Goal: Transaction & Acquisition: Purchase product/service

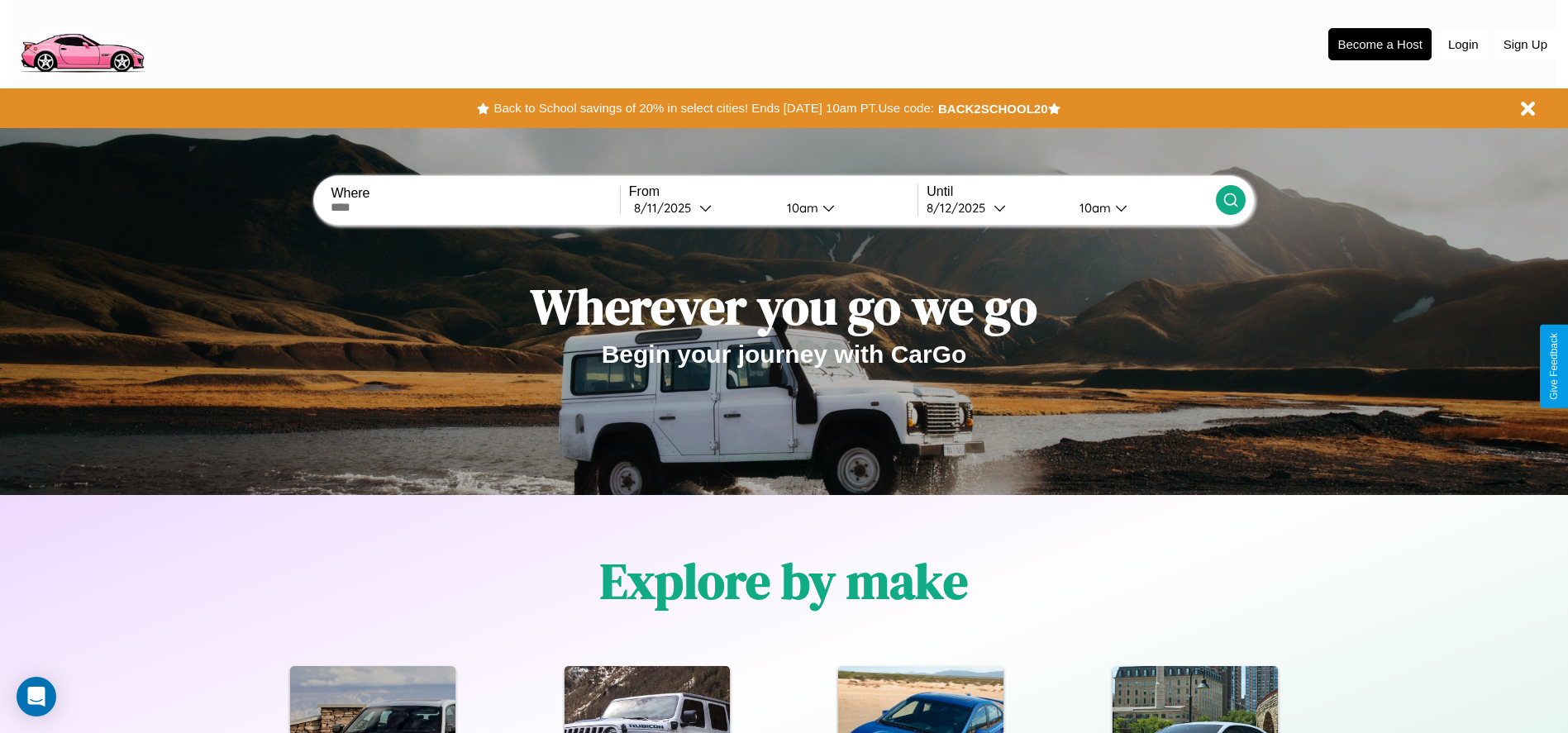
click at [475, 208] on input "text" at bounding box center [474, 208] width 288 height 14
type input "**********"
click at [701, 208] on icon at bounding box center [705, 208] width 13 height 13
select select "*"
select select "****"
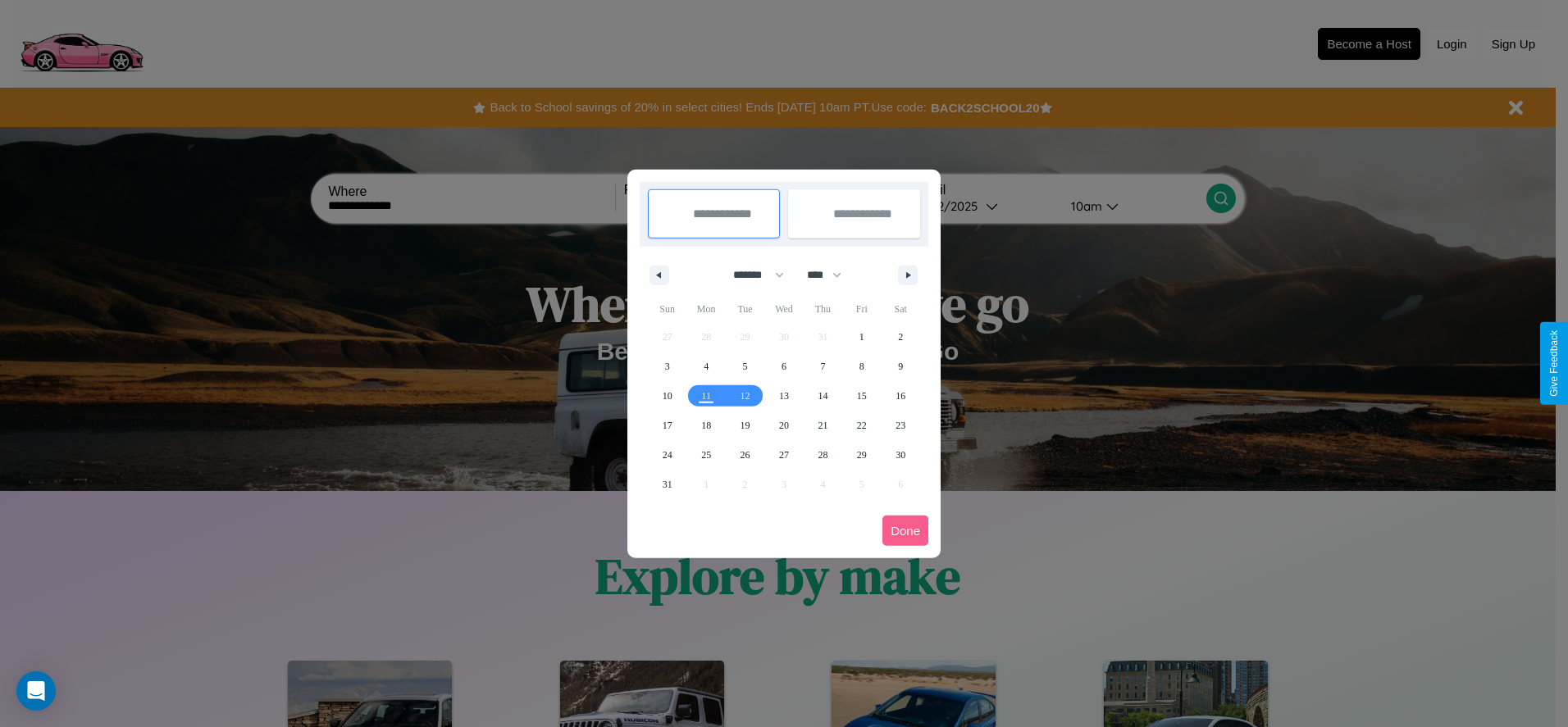
click at [752, 275] on select "******* ******** ***** ***** *** **** **** ****** ********* ******* ******** **…" at bounding box center [755, 275] width 70 height 27
select select "*"
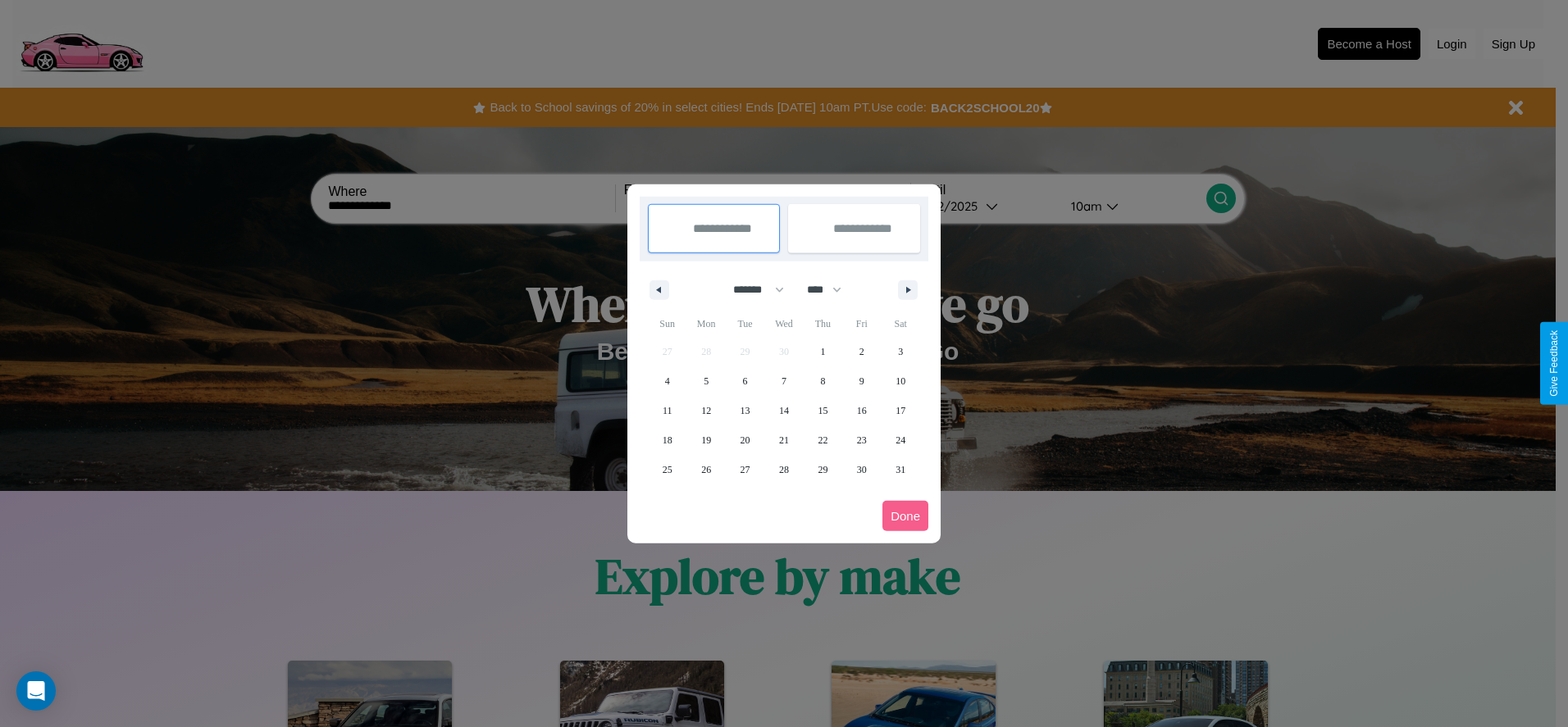
drag, startPoint x: 832, startPoint y: 289, endPoint x: 784, endPoint y: 329, distance: 62.5
click at [832, 289] on select "**** **** **** **** **** **** **** **** **** **** **** **** **** **** **** ****…" at bounding box center [823, 290] width 50 height 27
select select "****"
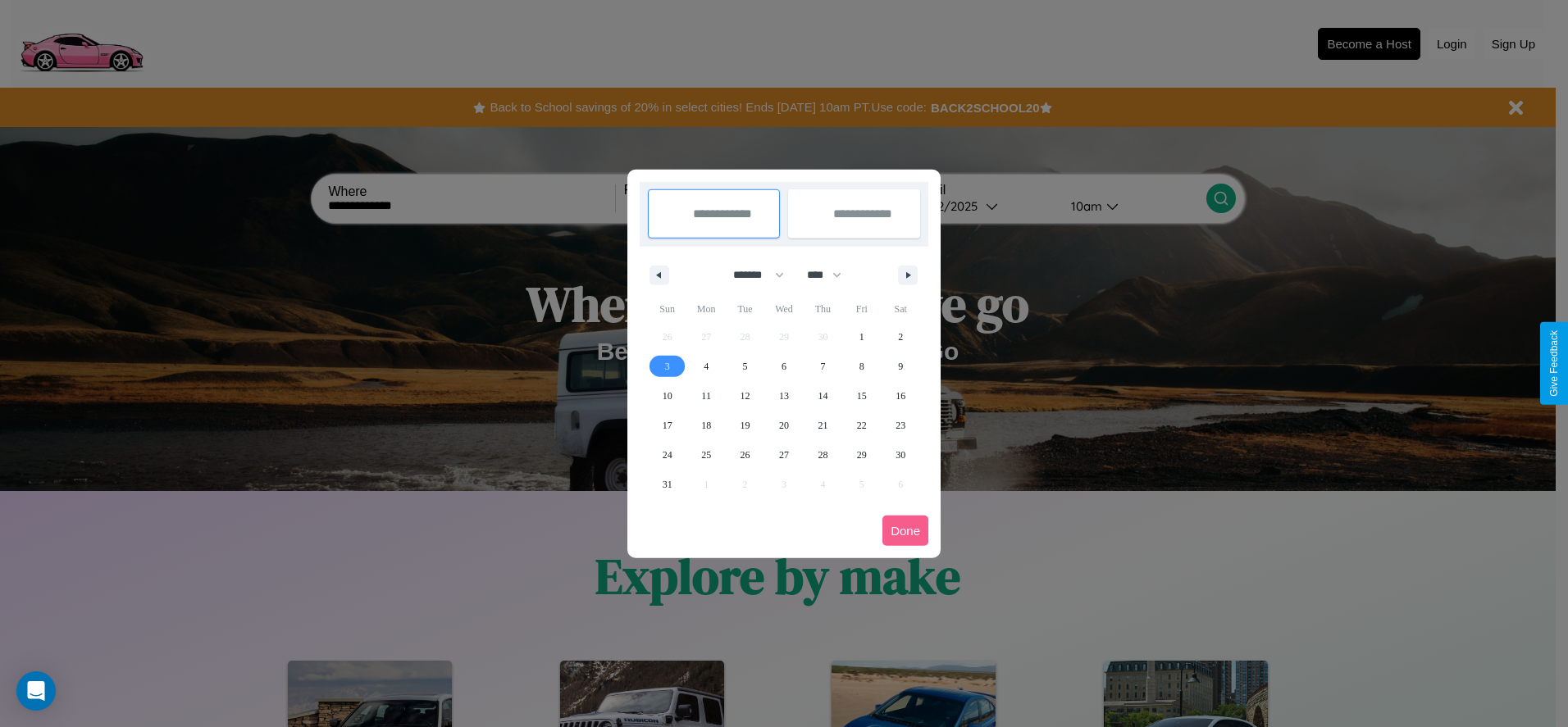
click at [667, 366] on span "3" at bounding box center [668, 366] width 5 height 29
type input "**********"
click at [706, 366] on span "4" at bounding box center [706, 366] width 5 height 29
type input "**********"
click at [905, 530] on button "Done" at bounding box center [905, 531] width 46 height 30
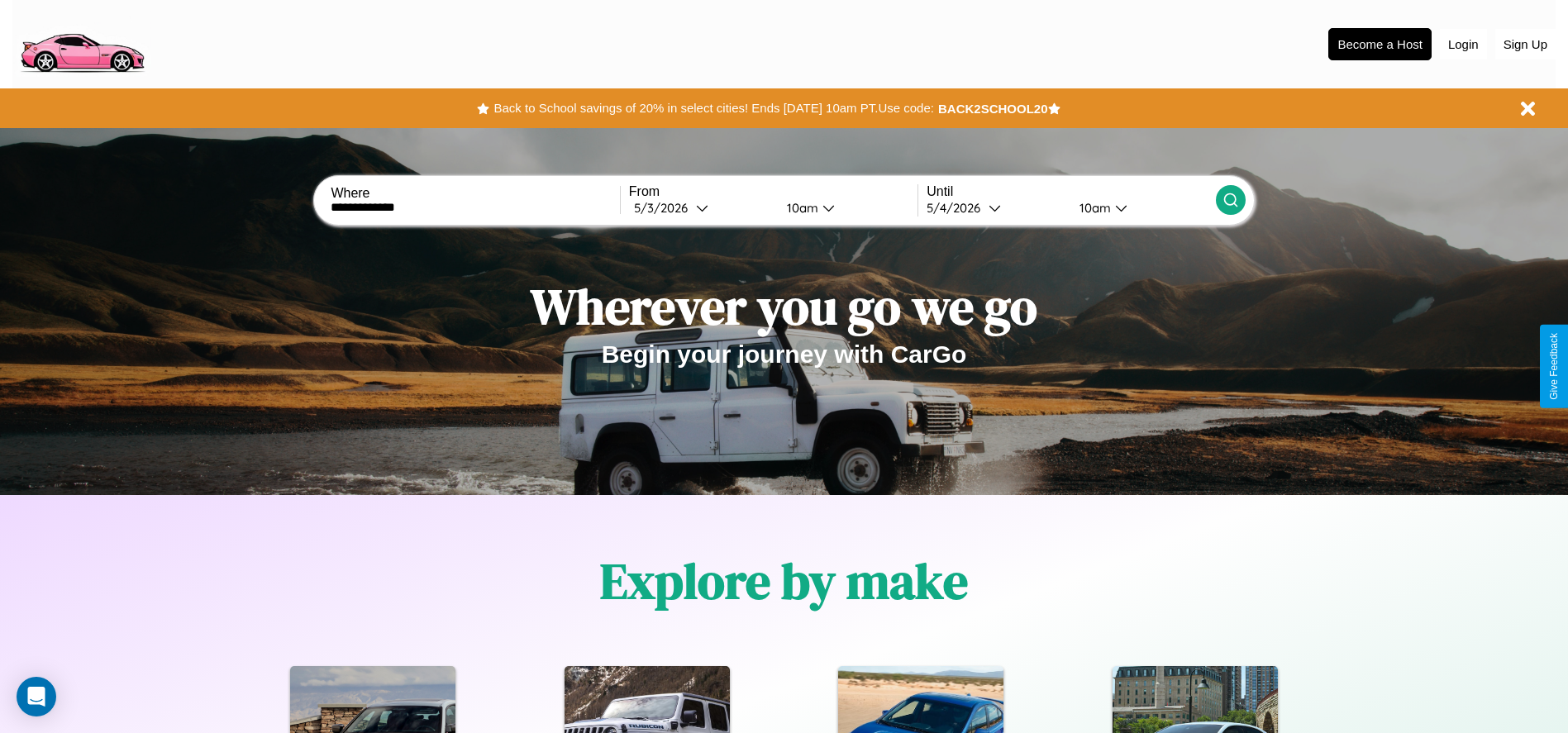
click at [1093, 208] on div "10am" at bounding box center [1093, 208] width 44 height 16
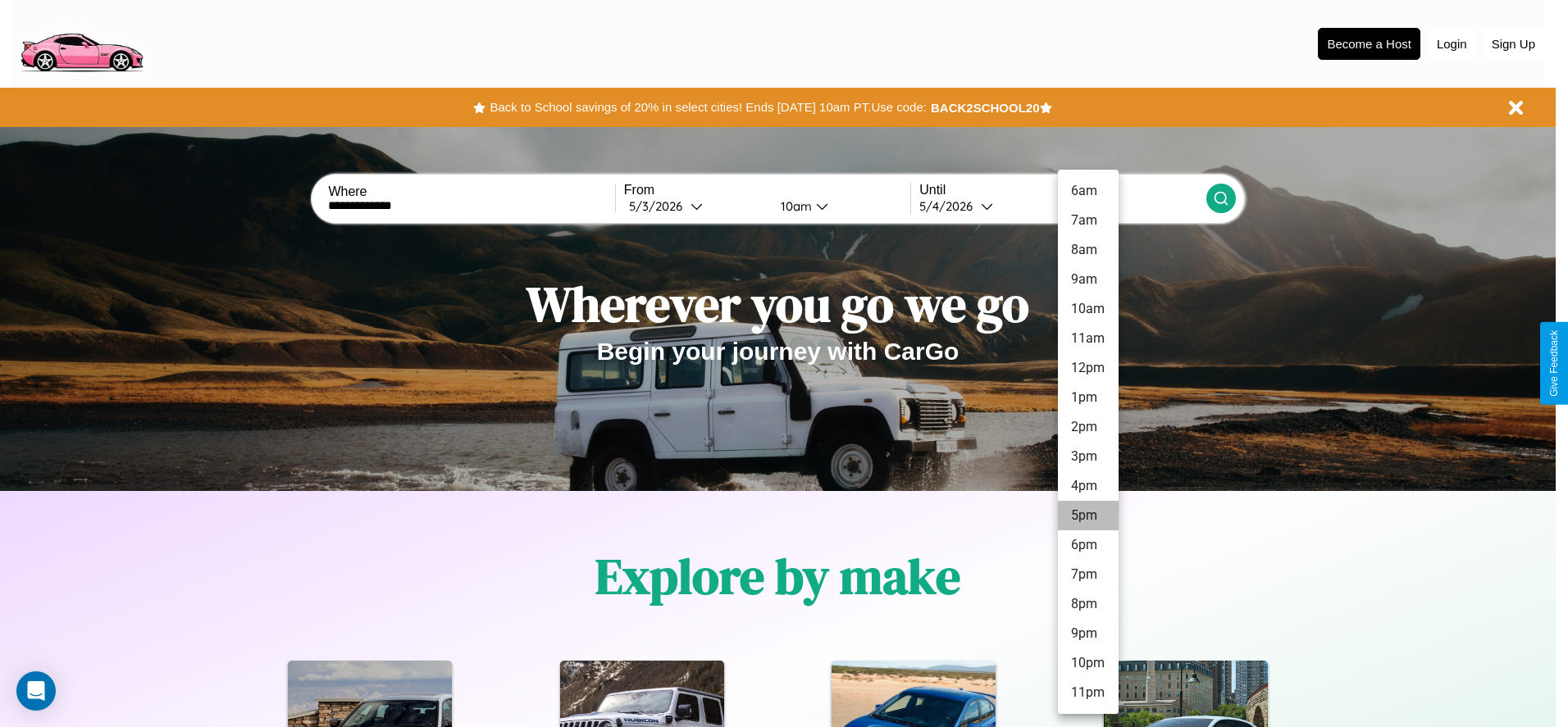
click at [1088, 516] on li "5pm" at bounding box center [1088, 515] width 61 height 29
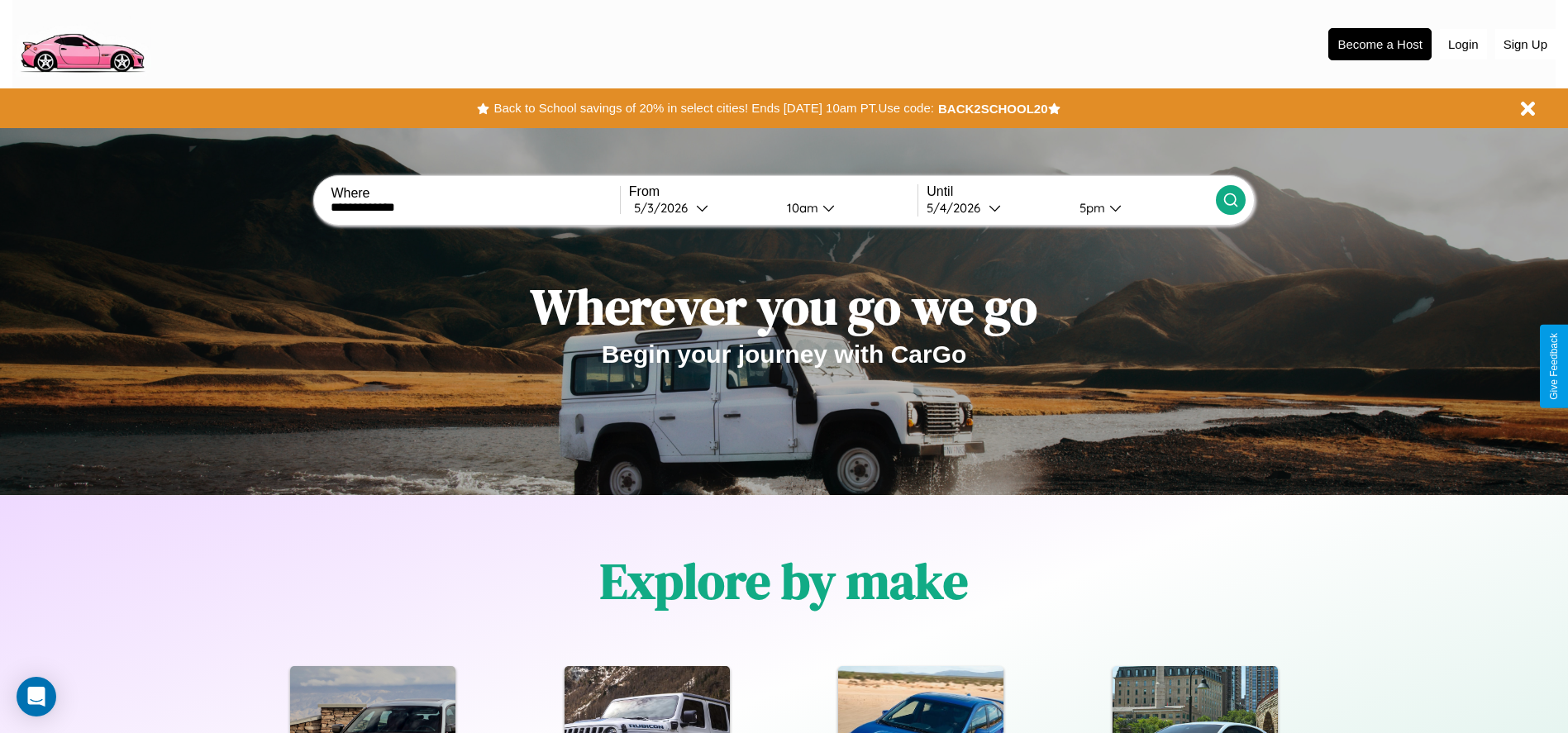
click at [1230, 200] on icon at bounding box center [1231, 200] width 17 height 17
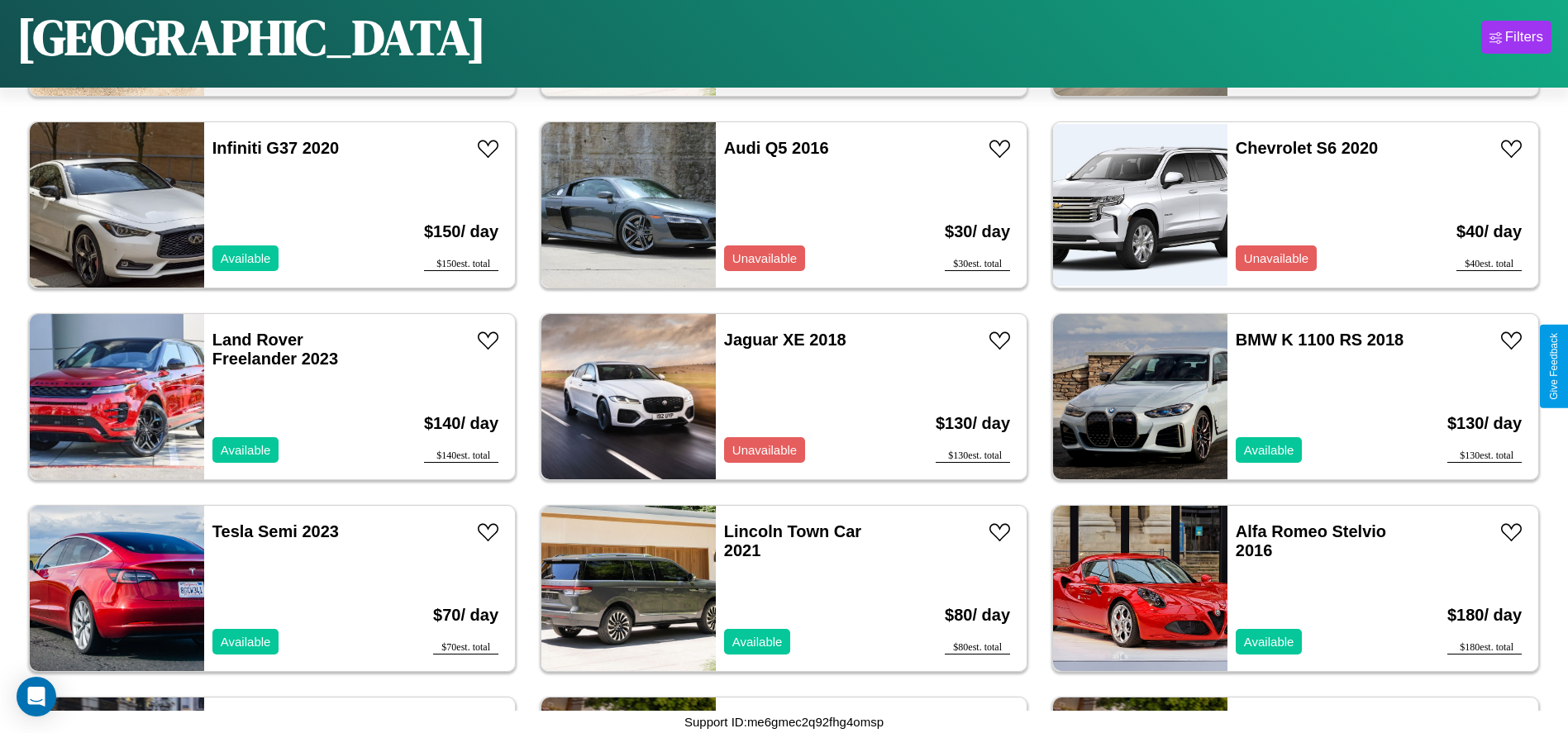
scroll to position [8616, 0]
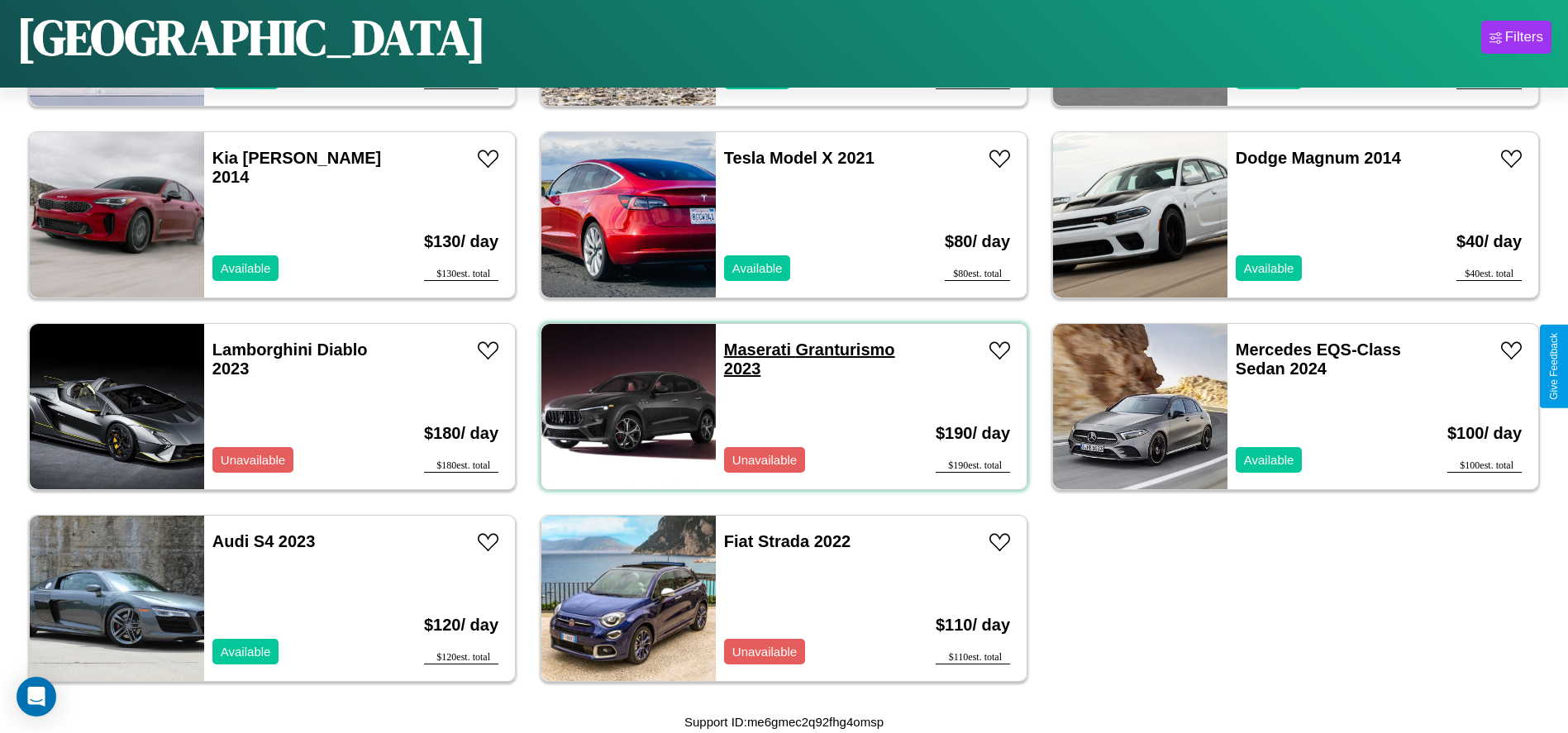
click at [751, 350] on link "Maserati Granturismo 2023" at bounding box center [810, 359] width 171 height 37
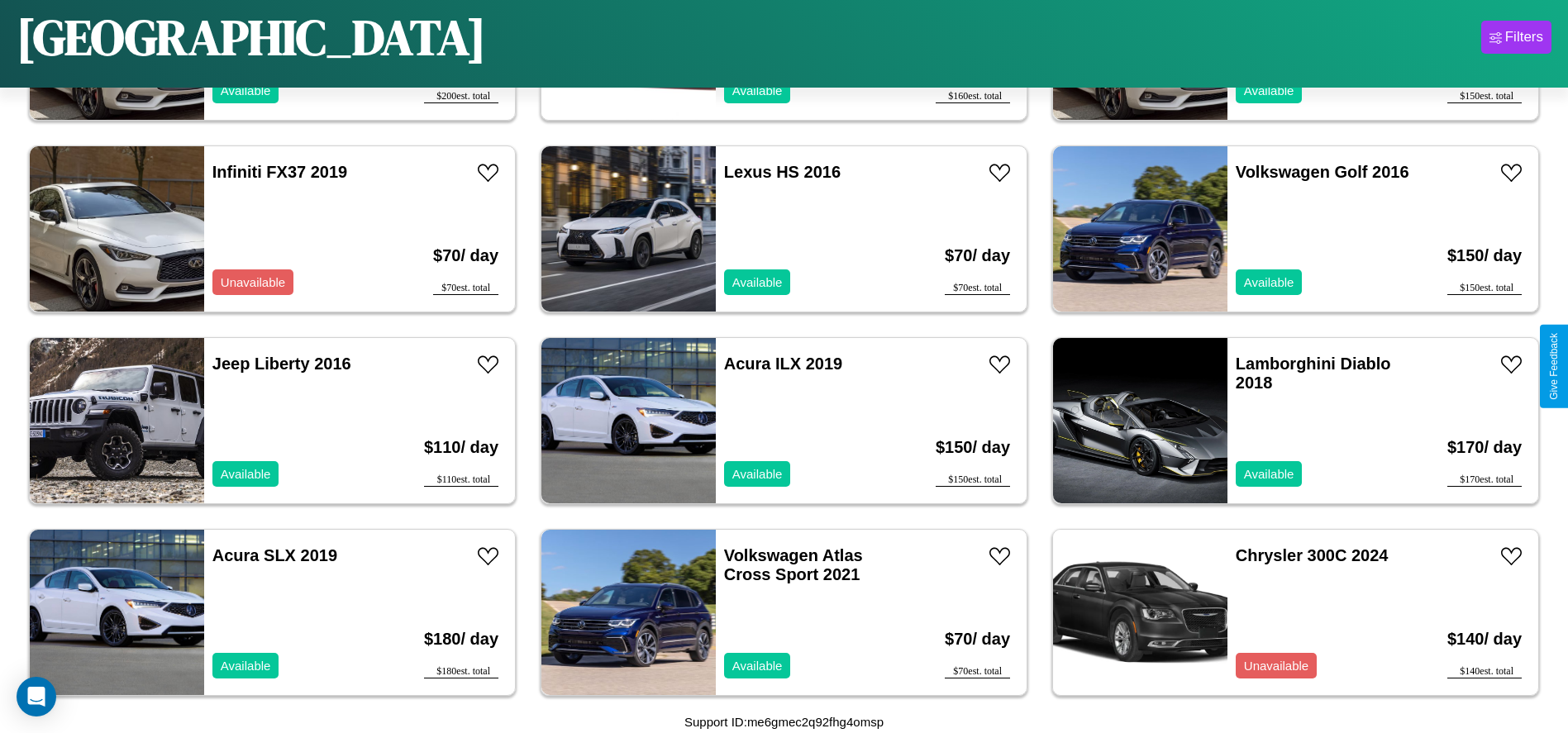
scroll to position [1335, 0]
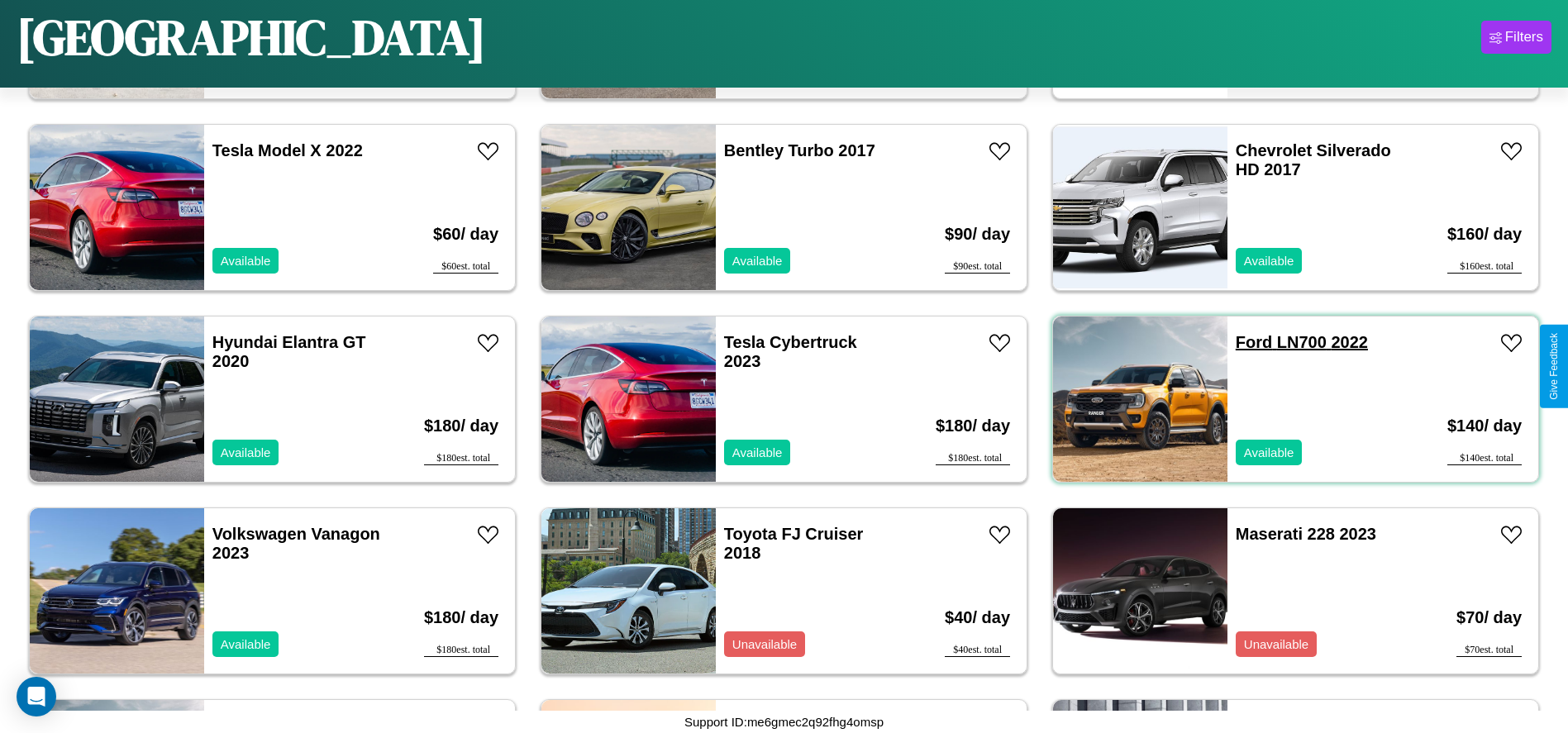
click at [1244, 342] on link "Ford LN700 2022" at bounding box center [1301, 342] width 132 height 18
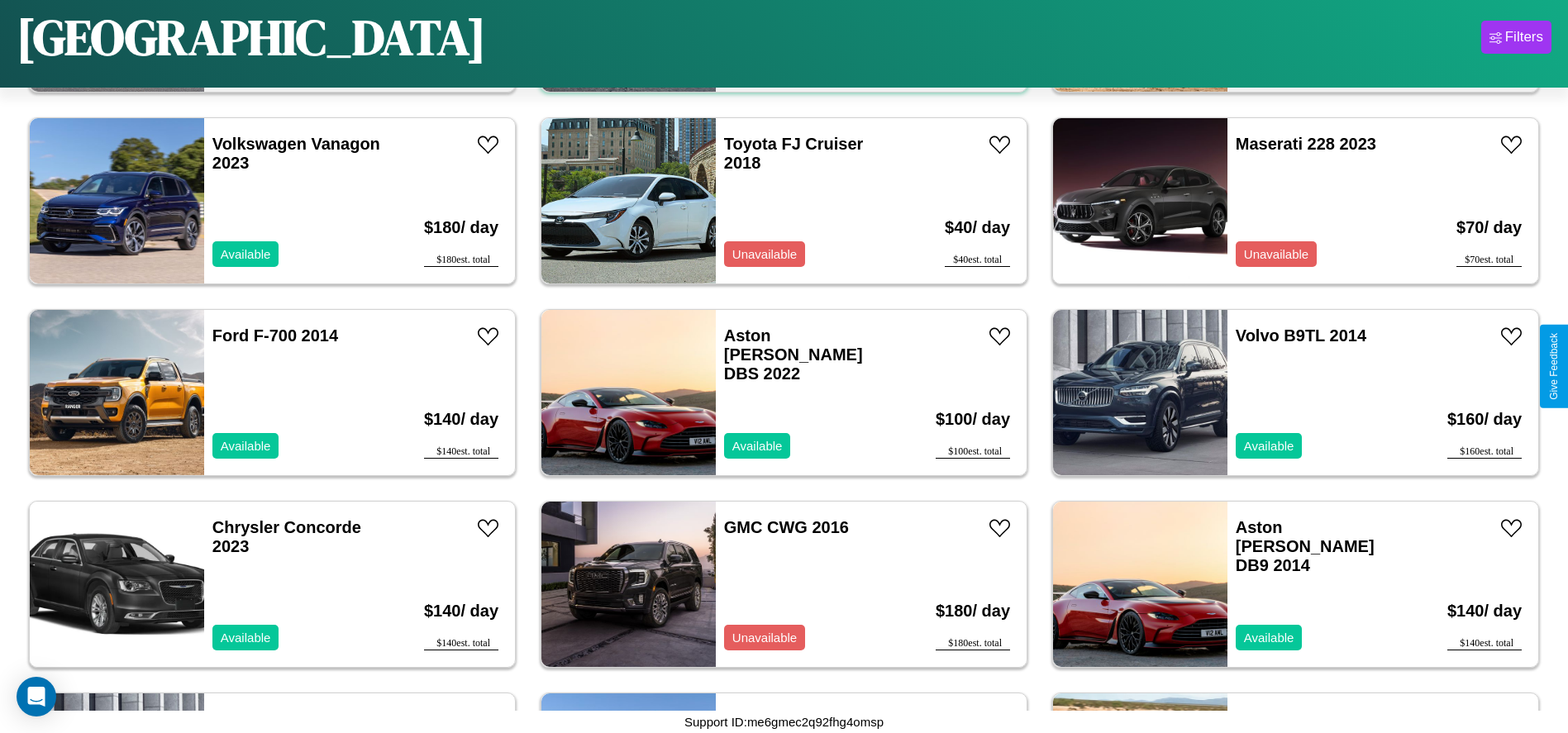
scroll to position [1910, 0]
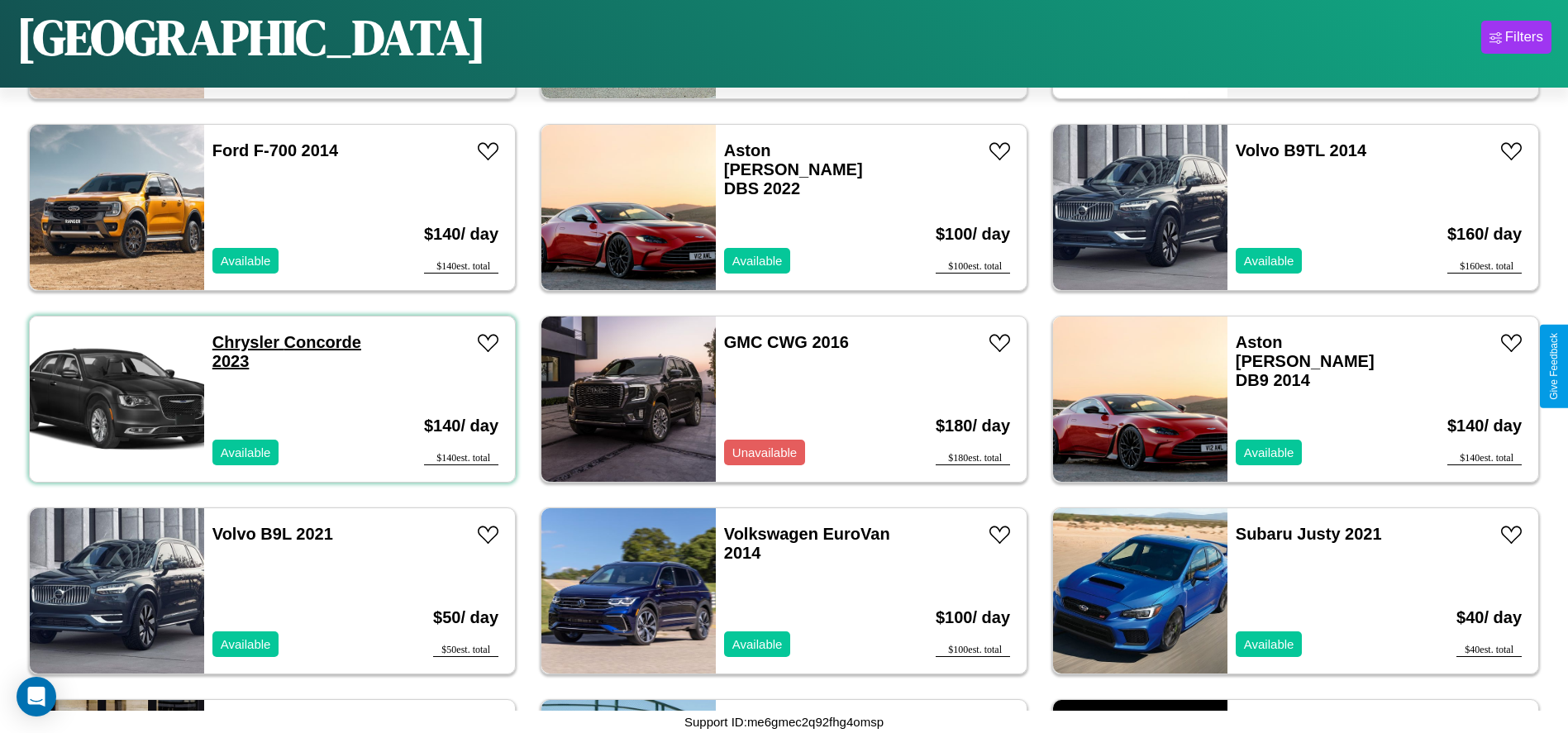
click at [244, 342] on link "Chrysler Concorde 2023" at bounding box center [287, 352] width 149 height 37
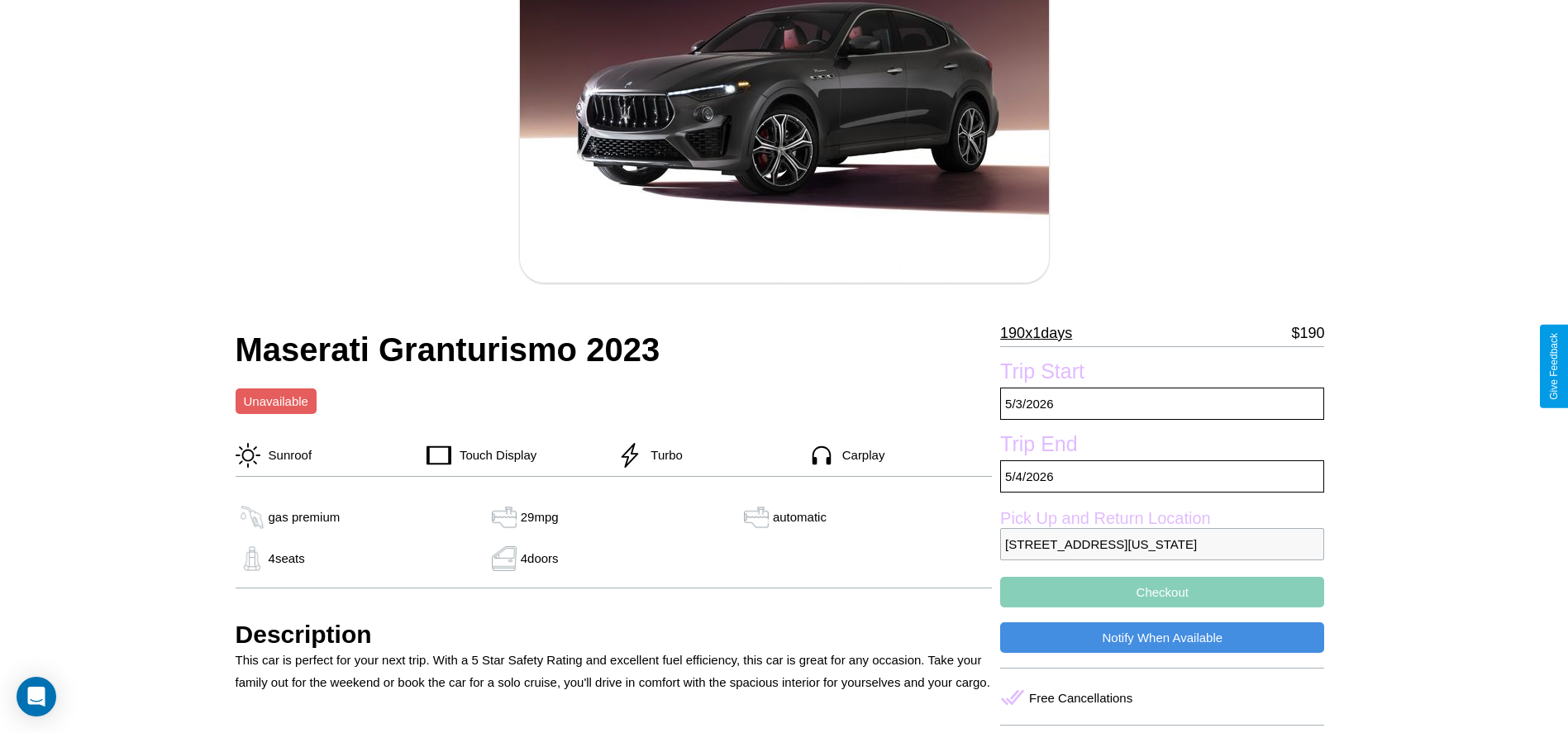
scroll to position [388, 0]
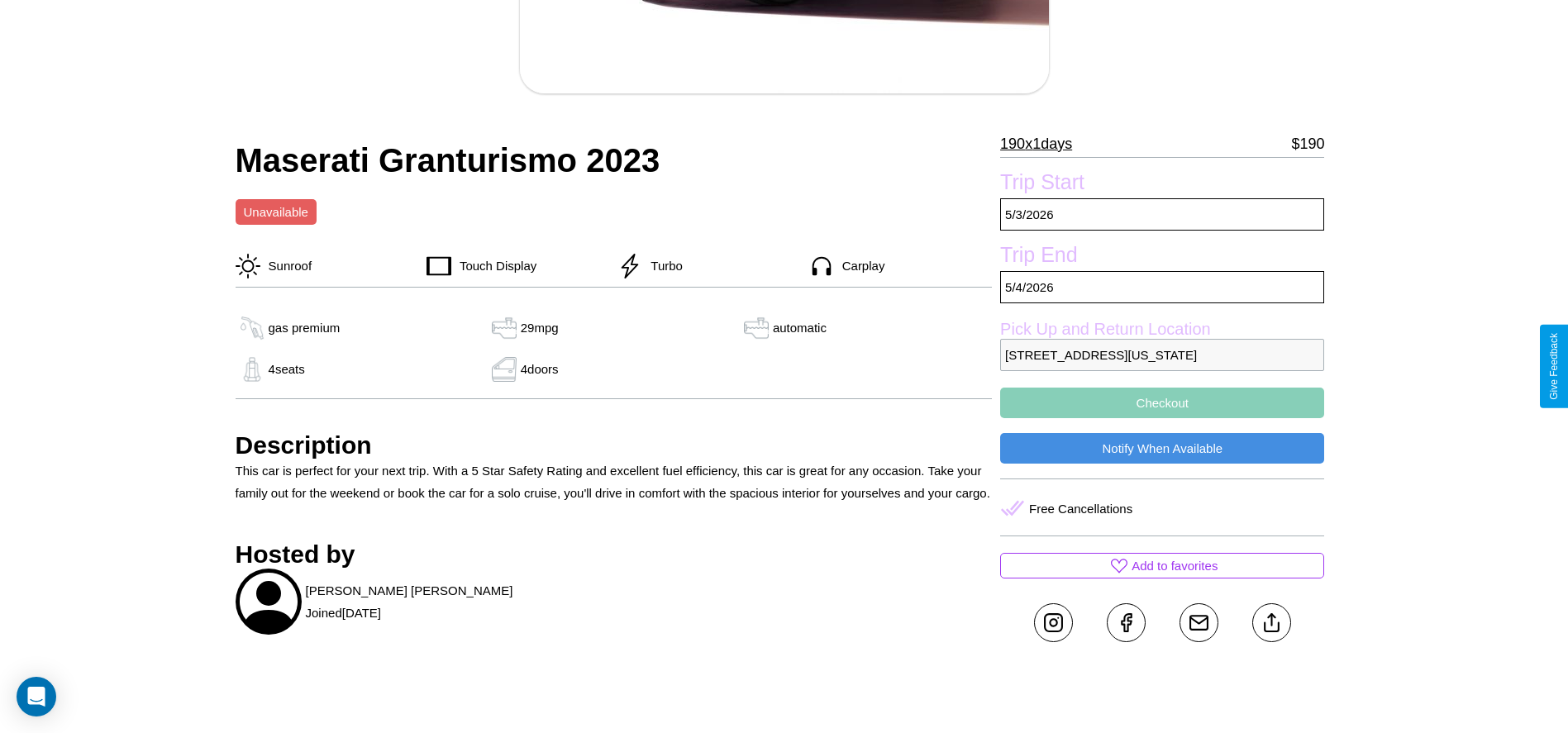
click at [1162, 366] on p "3018 Lake Street San Francisco California 18291 United States" at bounding box center [1161, 355] width 324 height 32
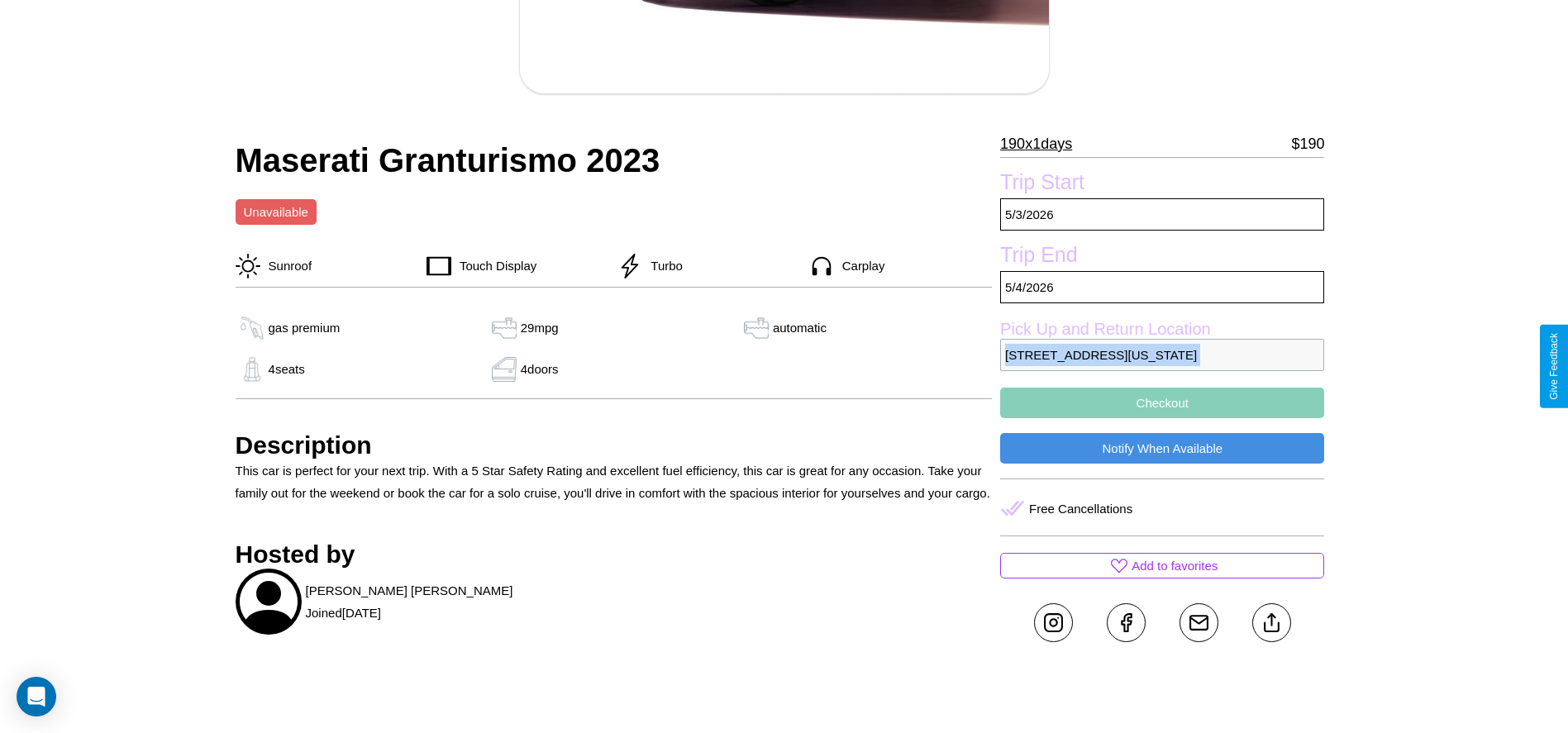
click at [1162, 366] on p "3018 Lake Street San Francisco California 18291 United States" at bounding box center [1161, 355] width 324 height 32
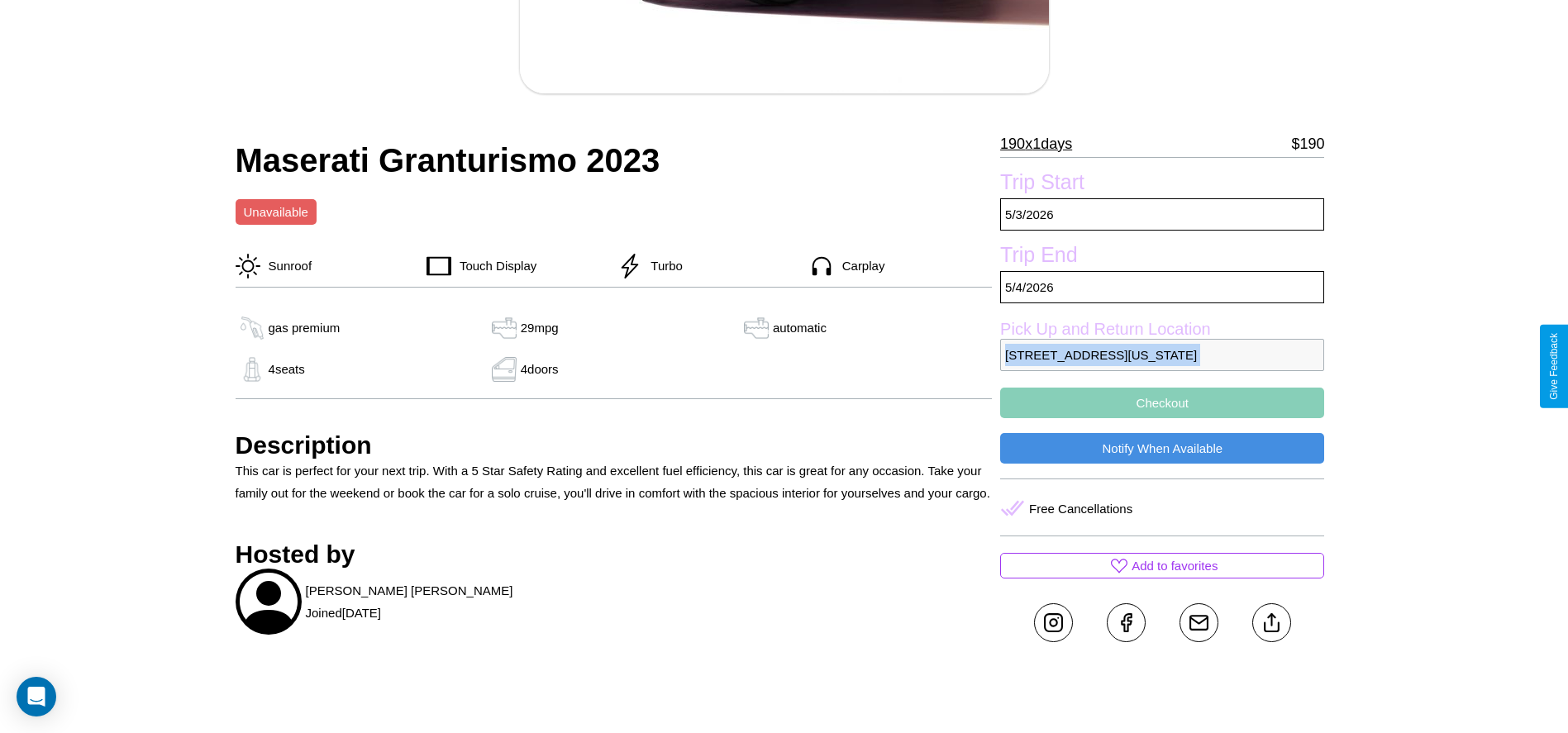
click at [1162, 366] on p "3018 Lake Street San Francisco California 18291 United States" at bounding box center [1161, 355] width 324 height 32
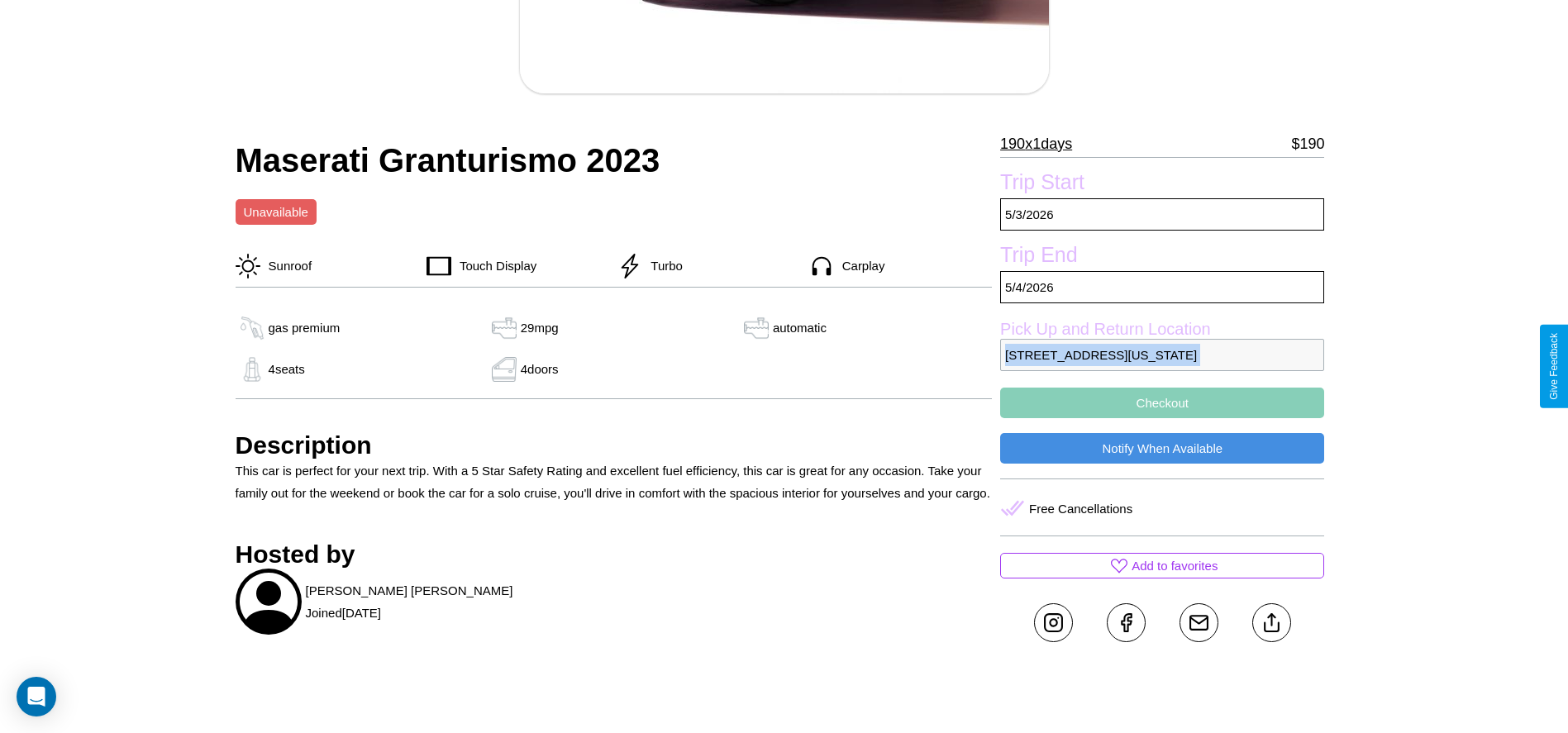
click at [1162, 366] on p "3018 Lake Street San Francisco California 18291 United States" at bounding box center [1161, 355] width 324 height 32
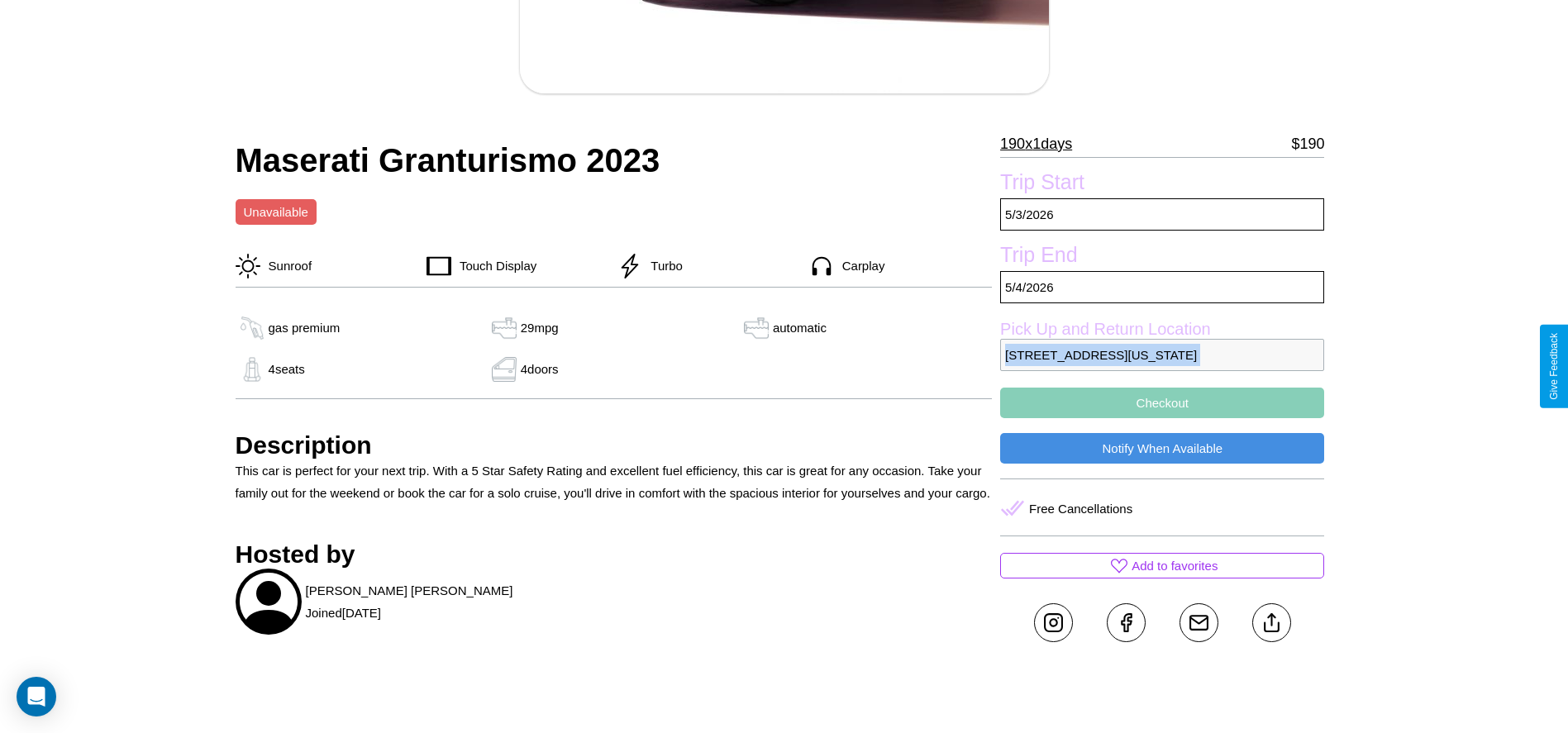
click at [1162, 366] on p "3018 Lake Street San Francisco California 18291 United States" at bounding box center [1161, 355] width 324 height 32
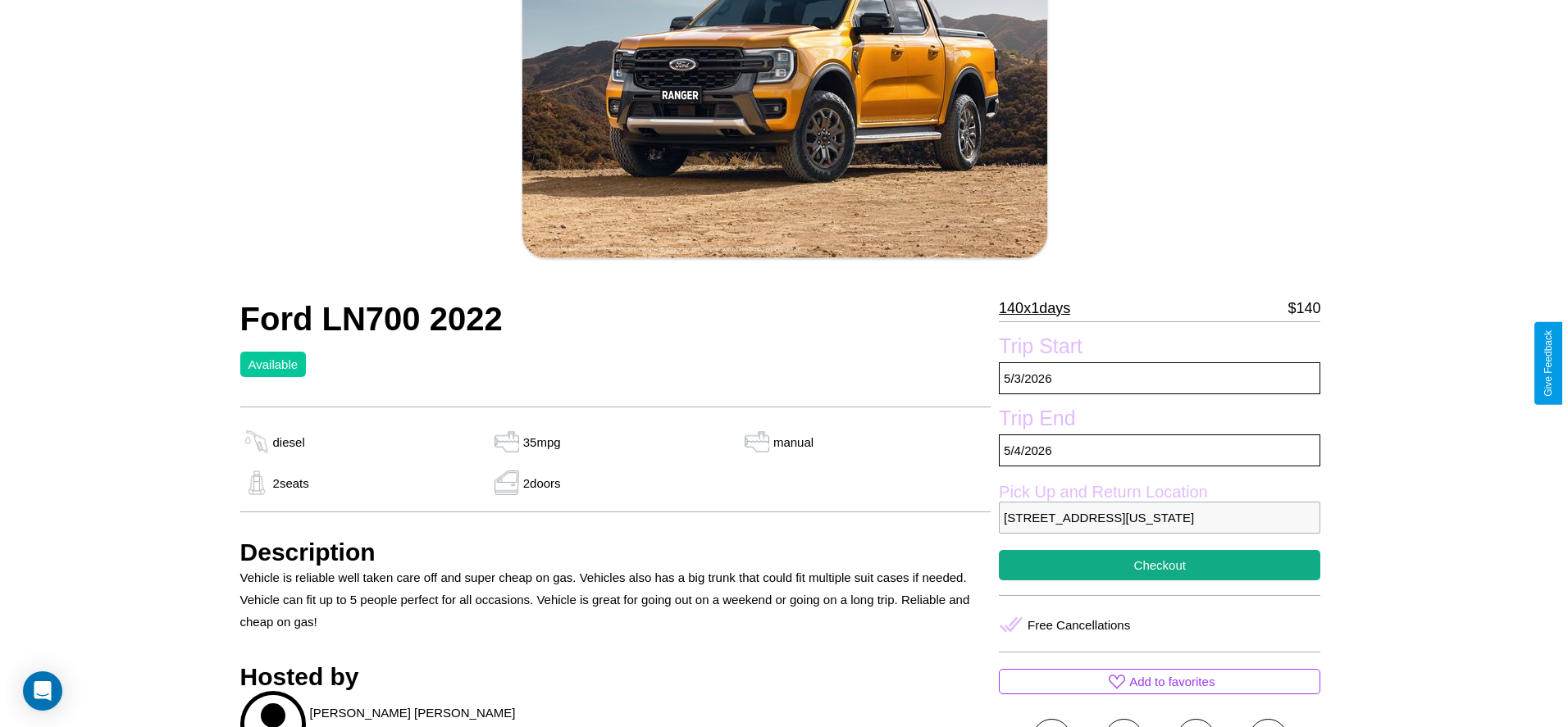
scroll to position [236, 0]
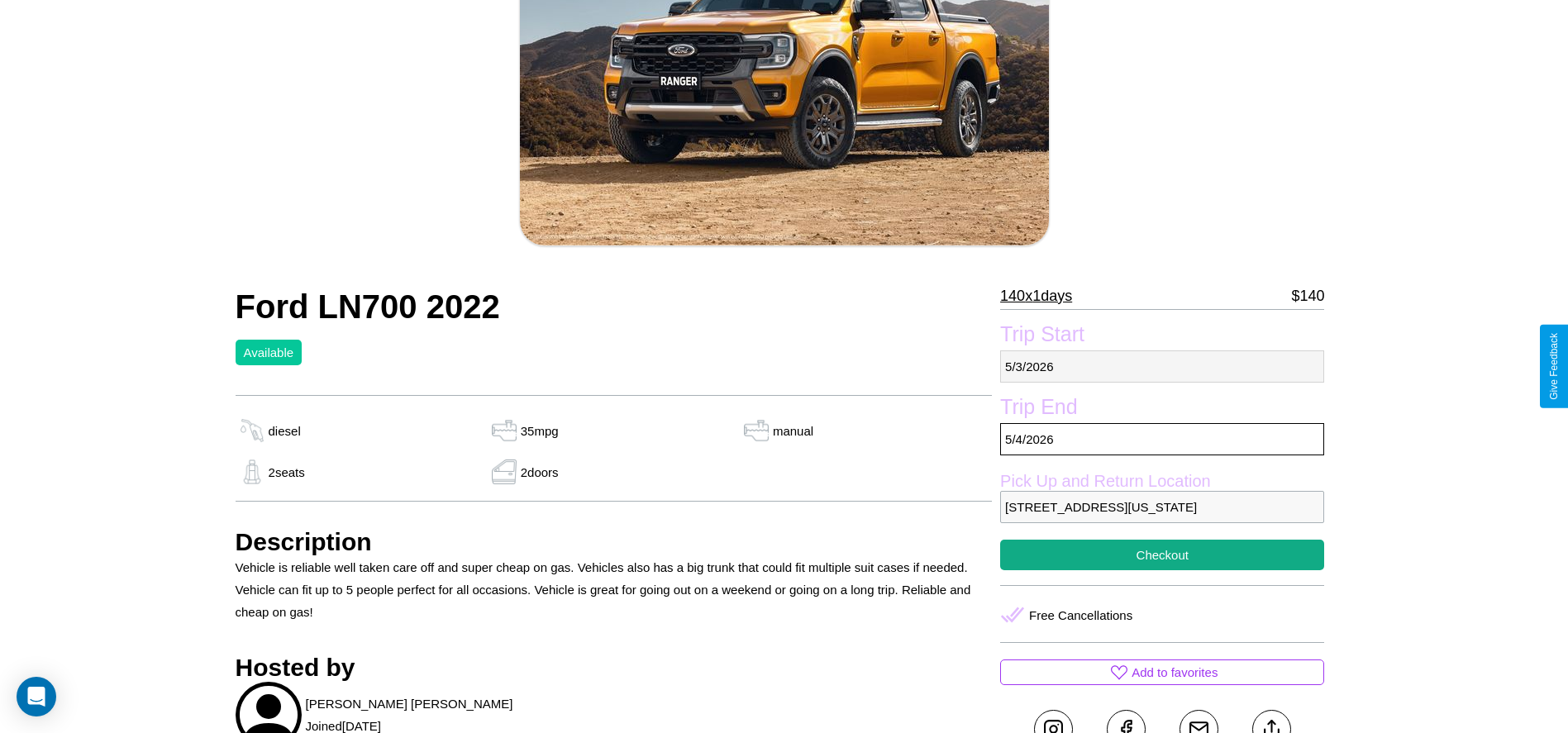
click at [1162, 366] on p "[DATE]" at bounding box center [1161, 367] width 324 height 32
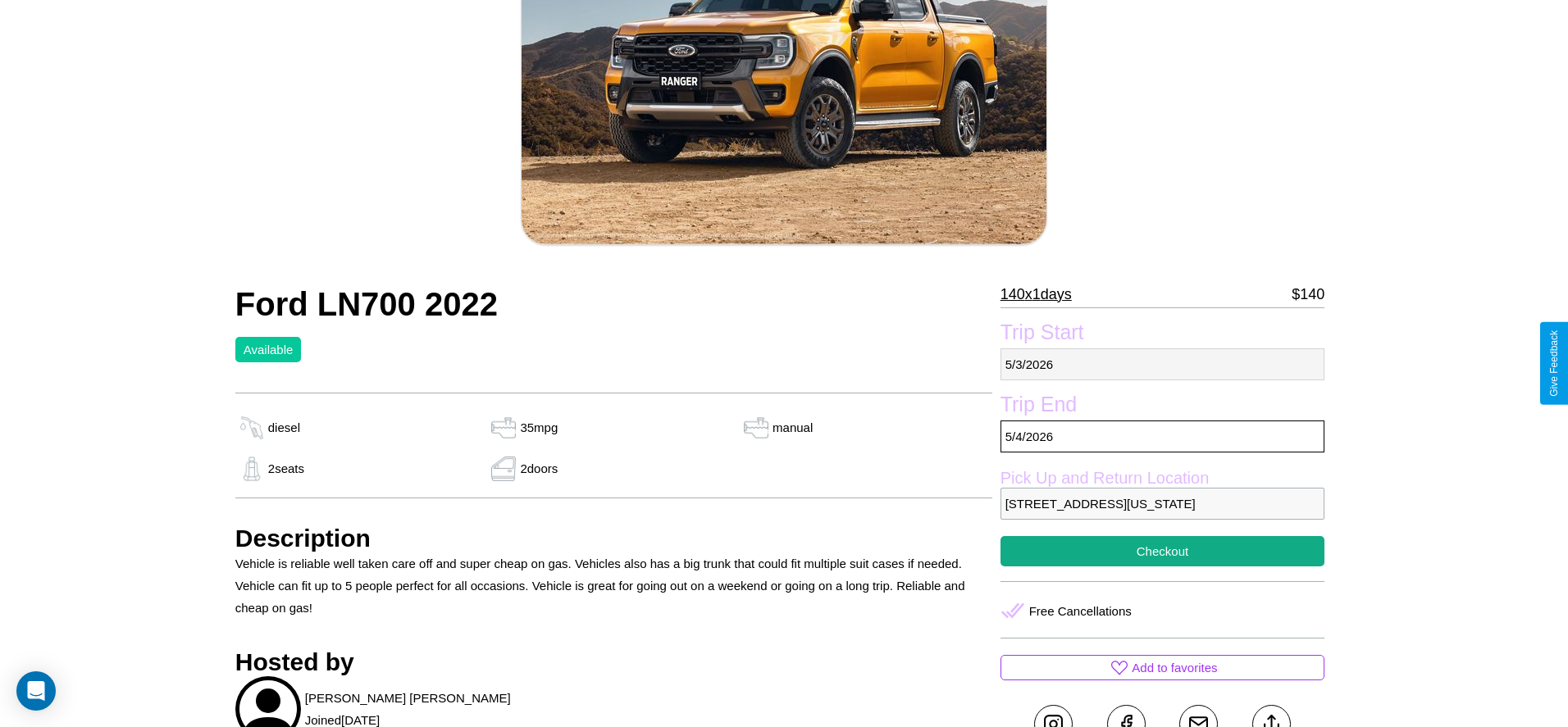
select select "*"
select select "****"
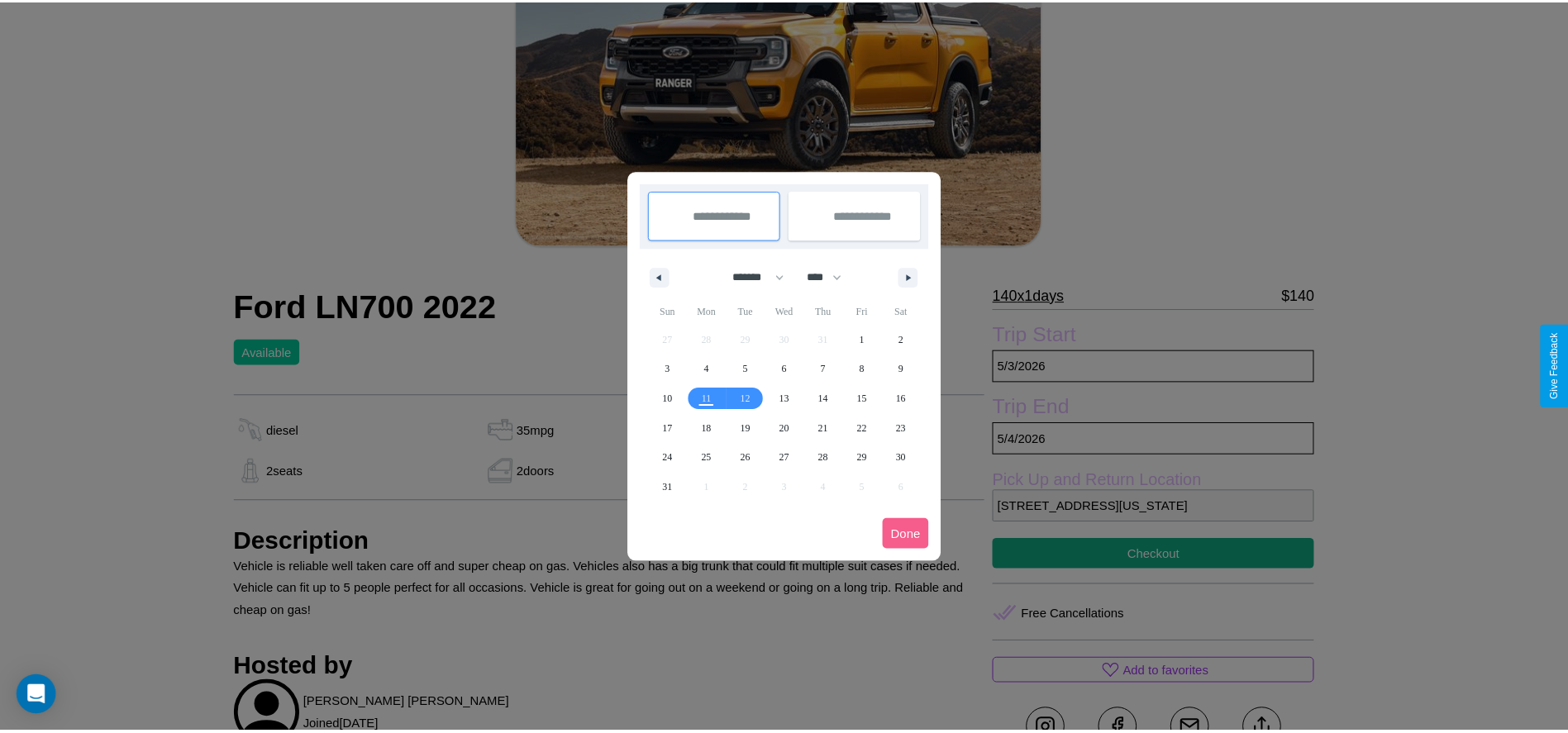
scroll to position [0, 0]
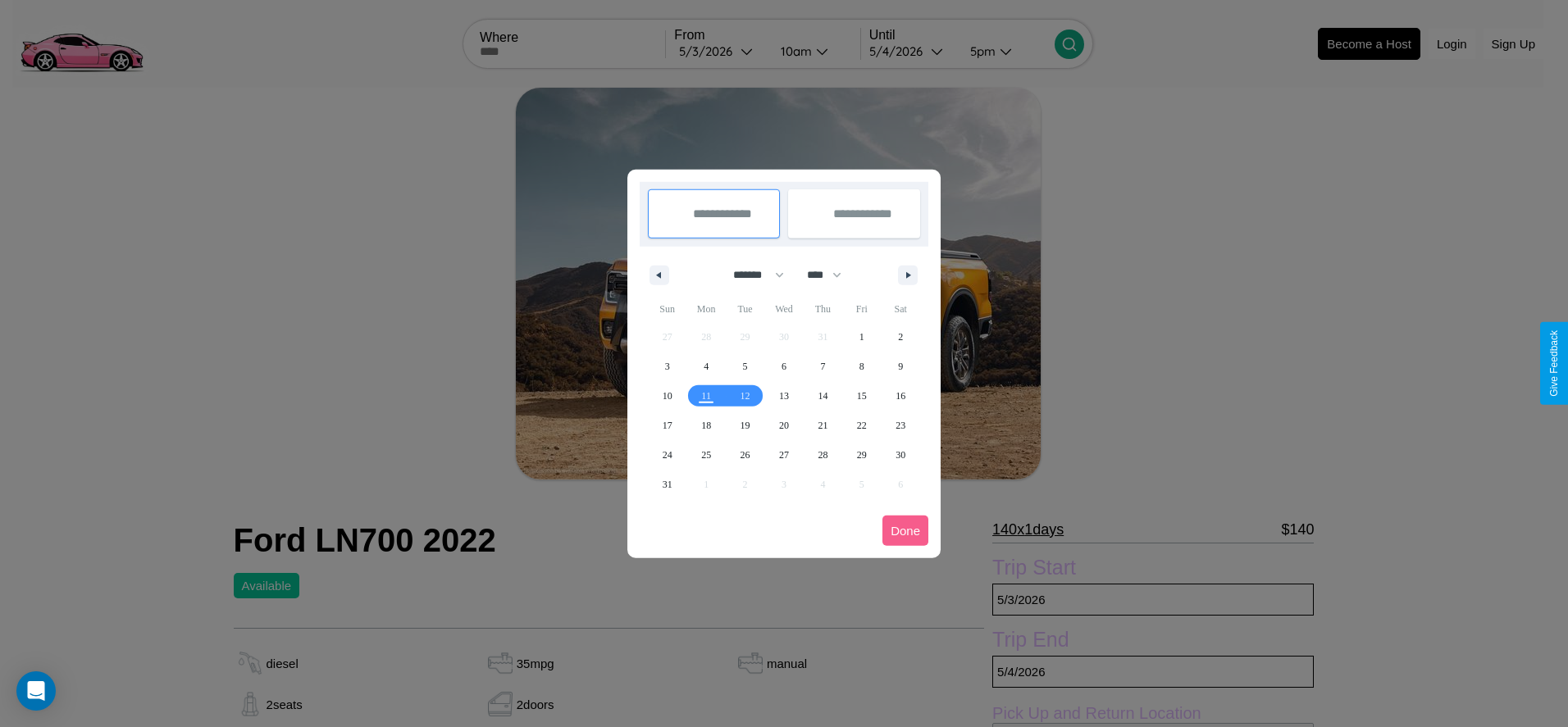
click at [721, 50] on div at bounding box center [784, 363] width 1568 height 727
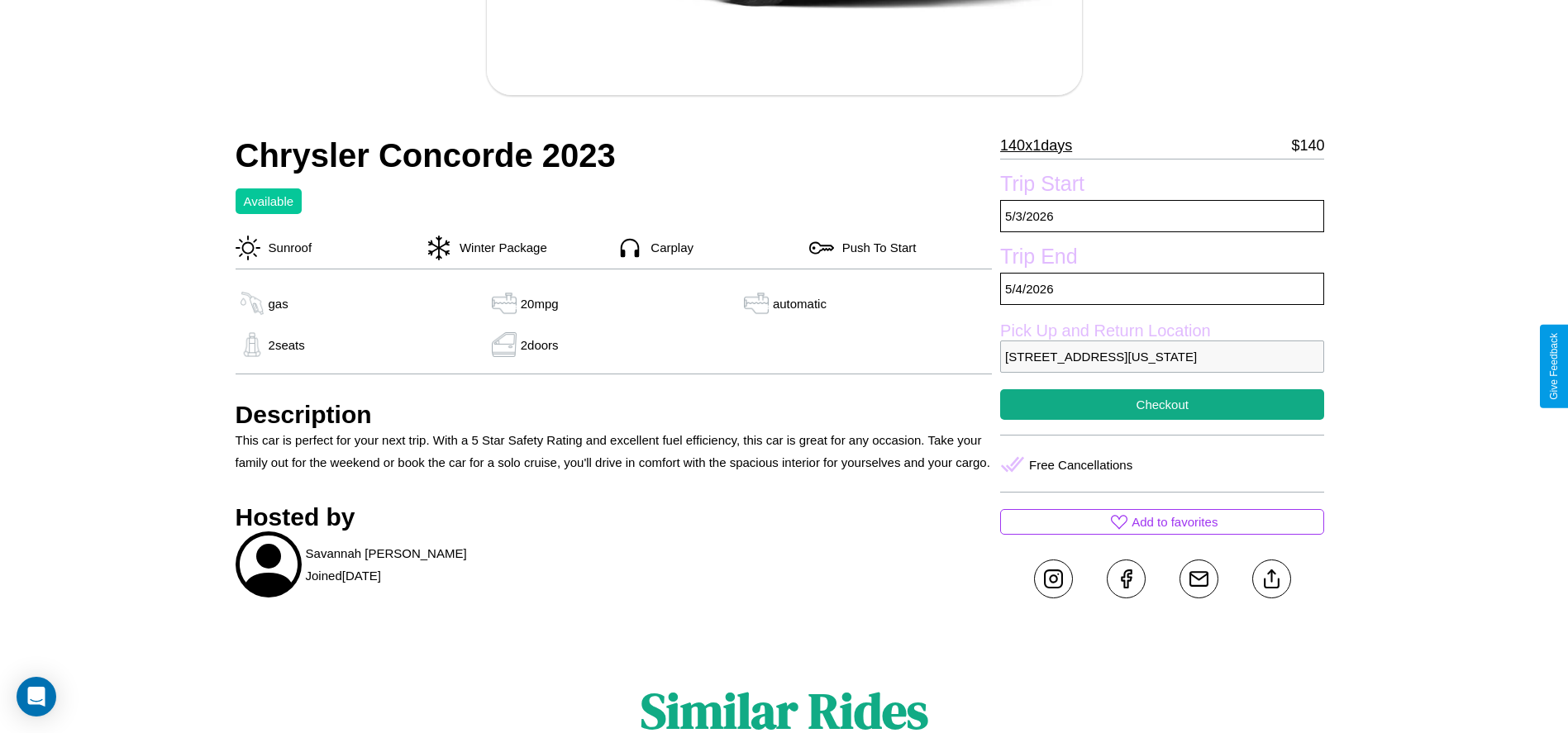
scroll to position [441, 0]
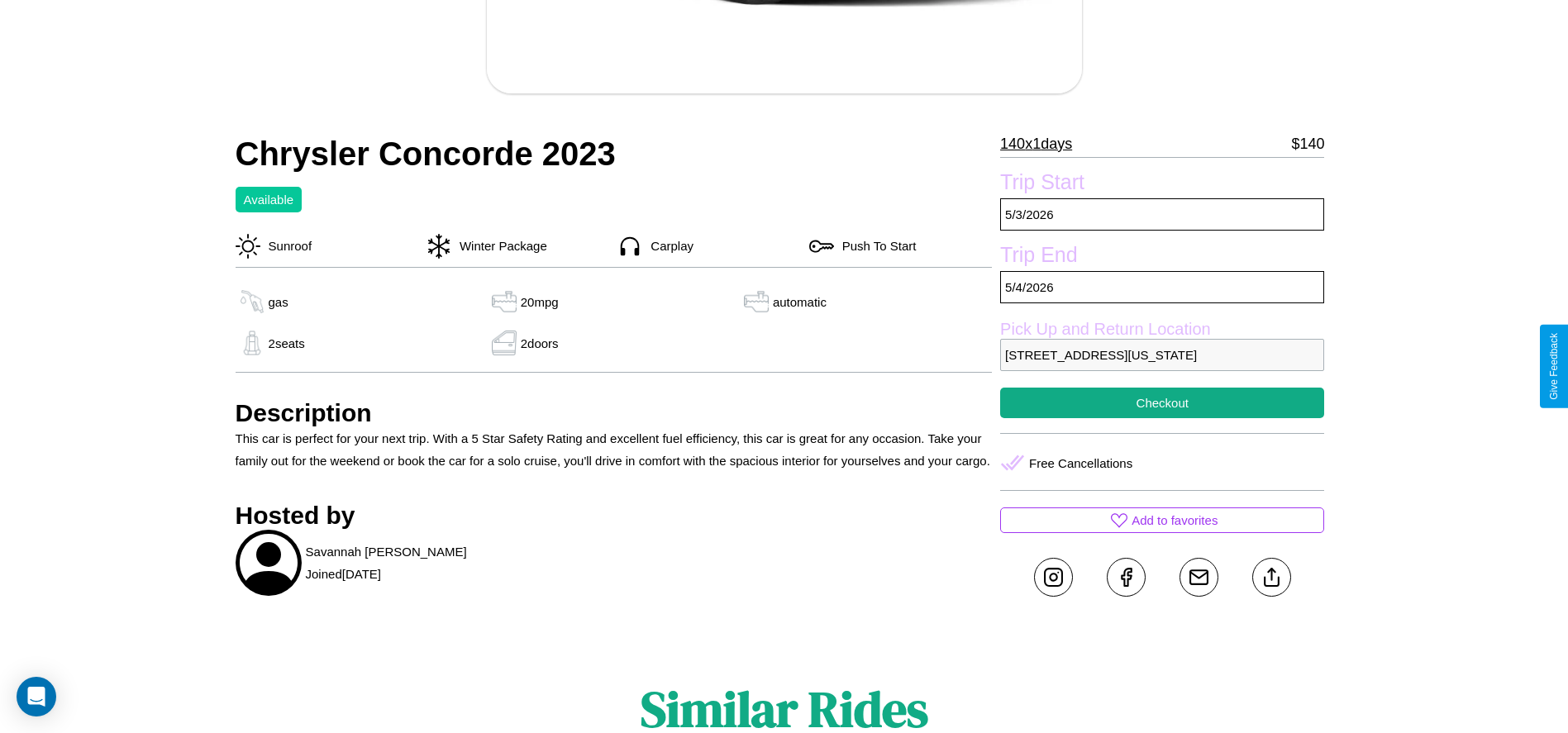
click at [1162, 366] on p "7589 Sunset Boulevard San Francisco California 65192 United States" at bounding box center [1161, 355] width 324 height 32
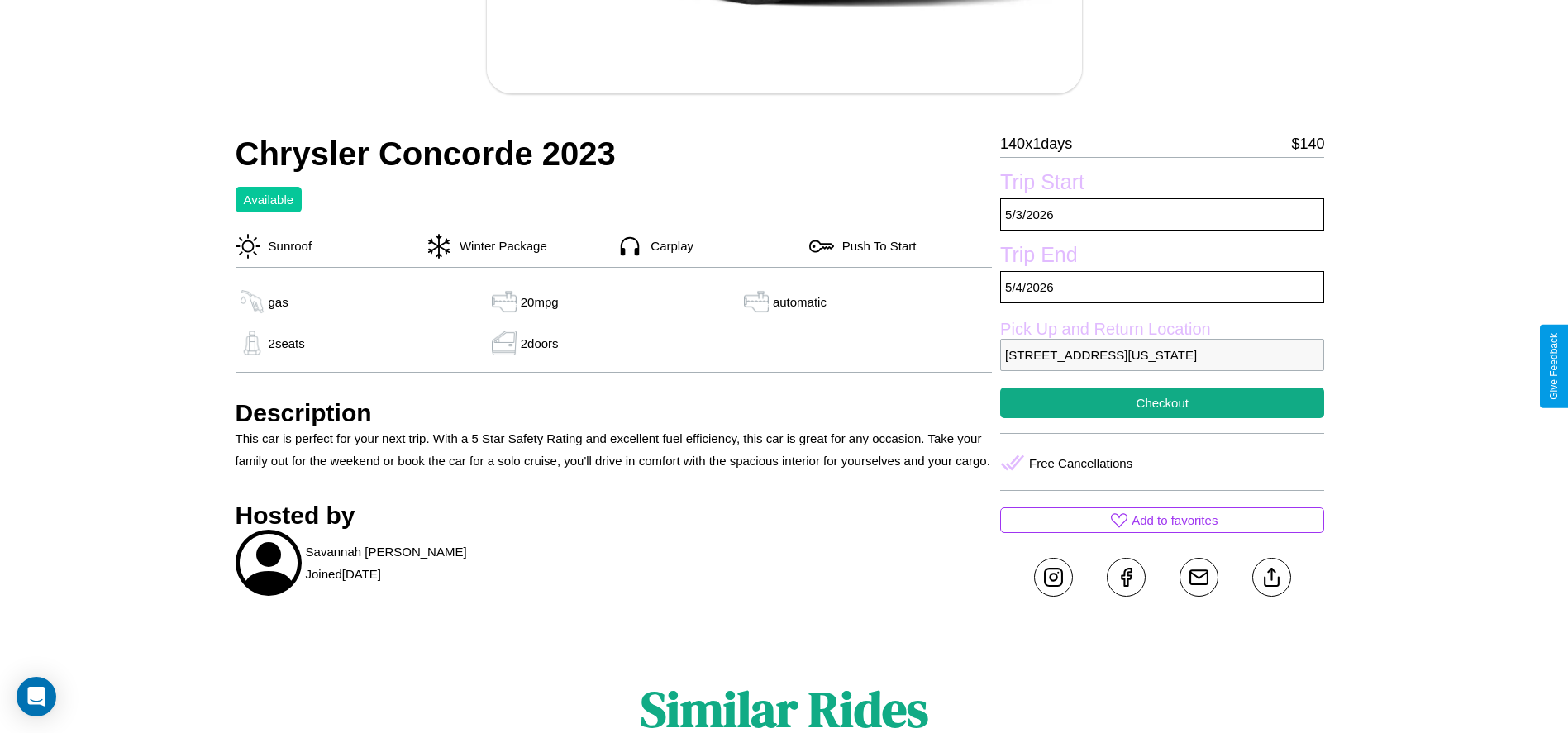
click at [1162, 366] on p "7589 Sunset Boulevard San Francisco California 65192 United States" at bounding box center [1161, 355] width 324 height 32
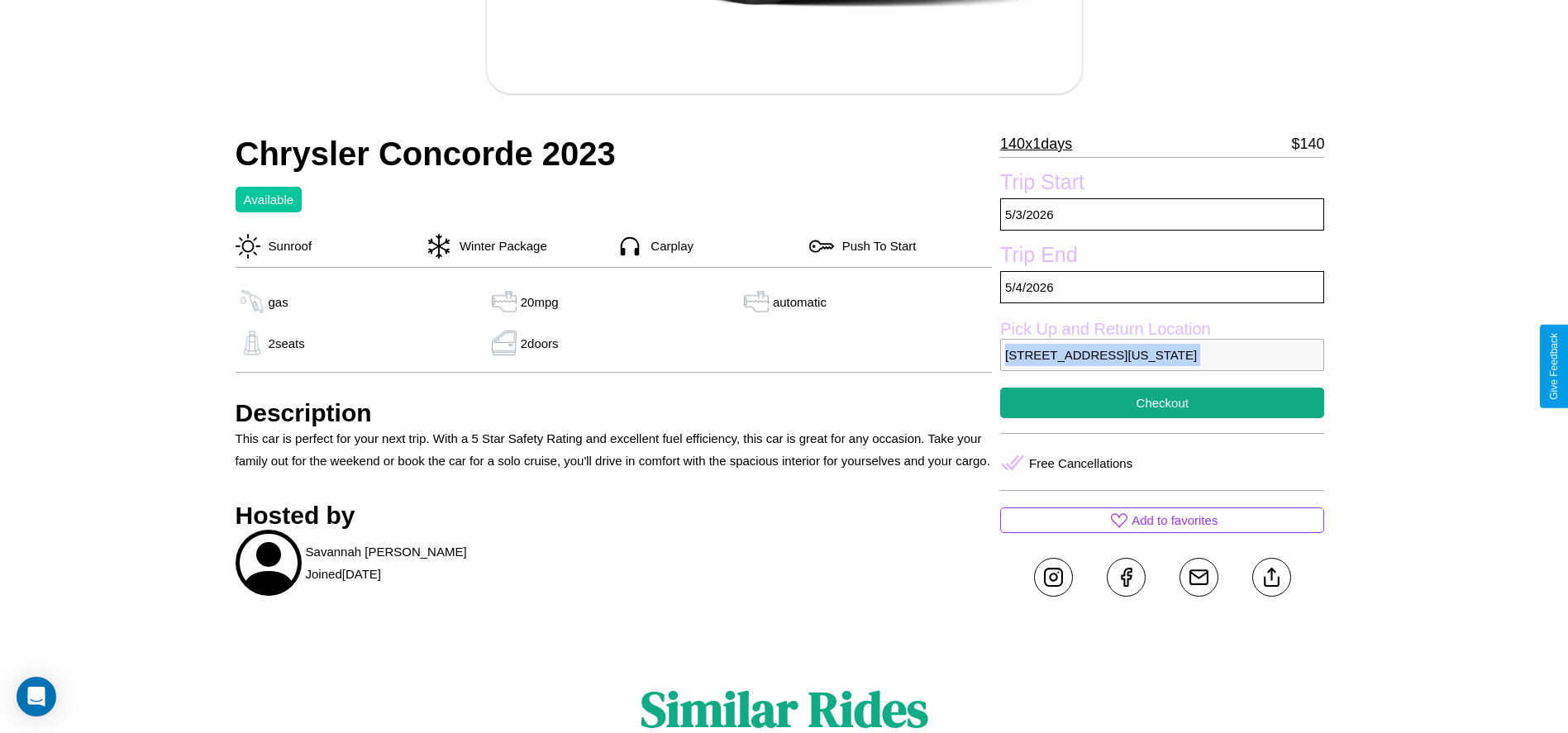
click at [1162, 366] on p "7589 Sunset Boulevard San Francisco California 65192 United States" at bounding box center [1161, 355] width 324 height 32
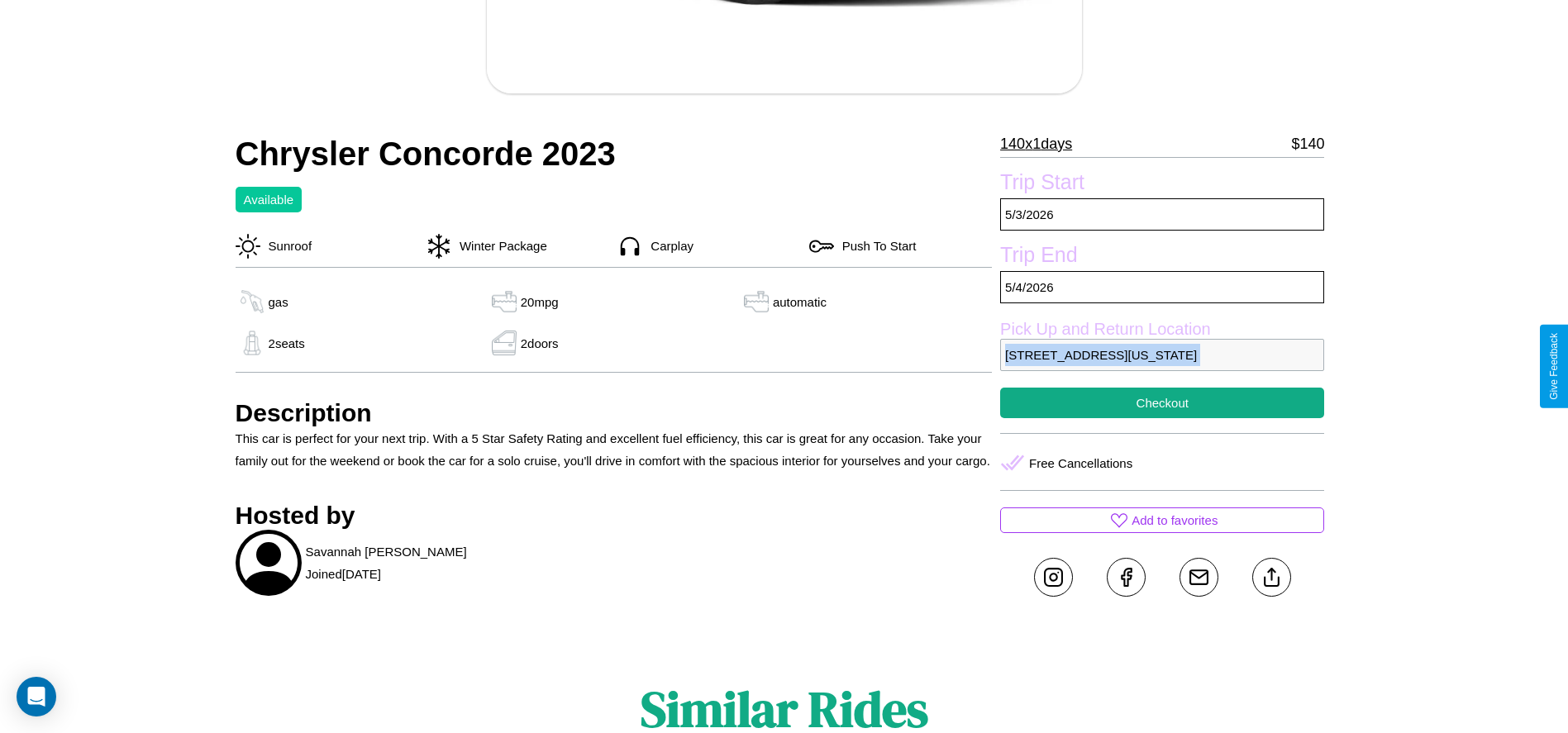
click at [1162, 366] on p "7589 Sunset Boulevard San Francisco California 65192 United States" at bounding box center [1161, 355] width 324 height 32
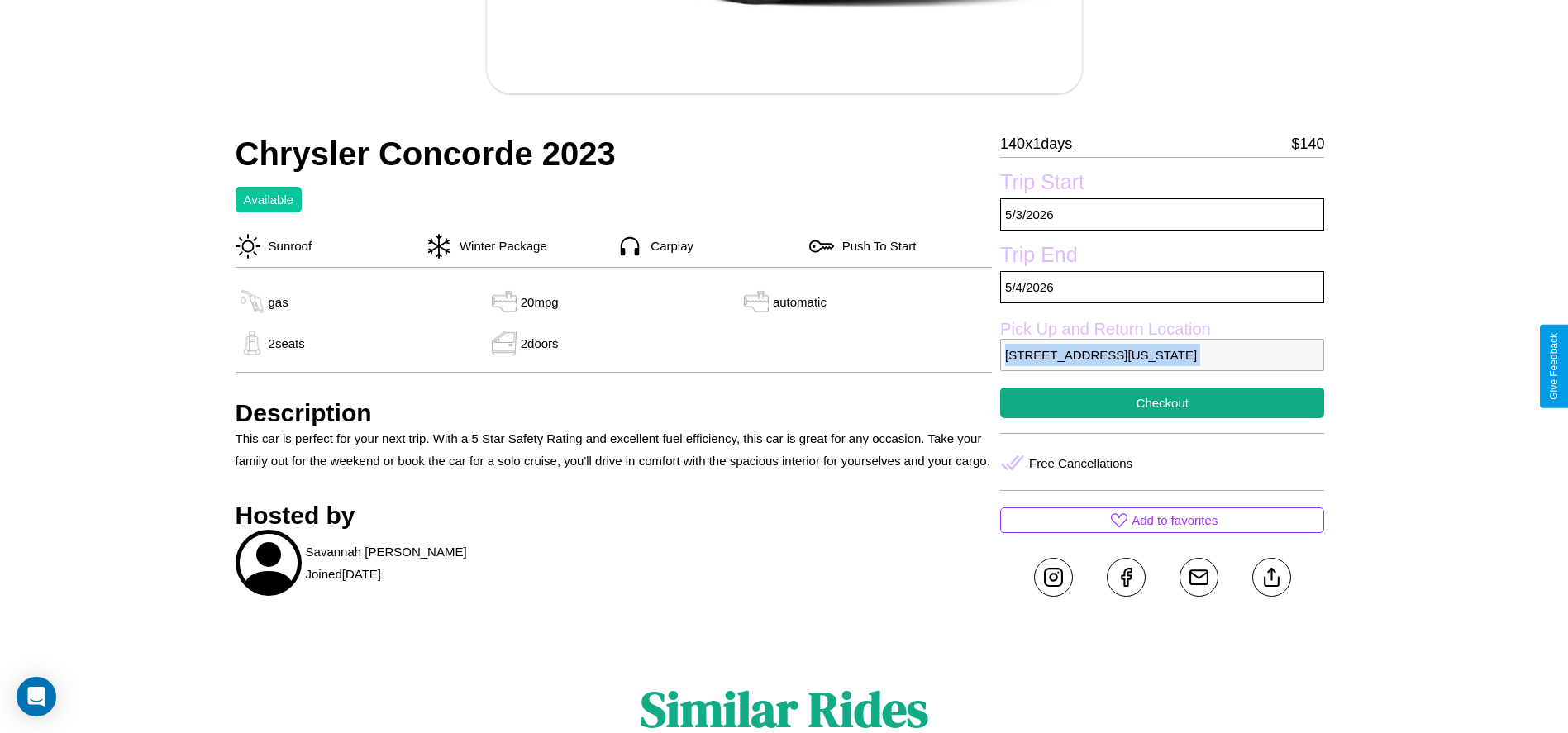
click at [1162, 366] on p "7589 Sunset Boulevard San Francisco California 65192 United States" at bounding box center [1161, 355] width 324 height 32
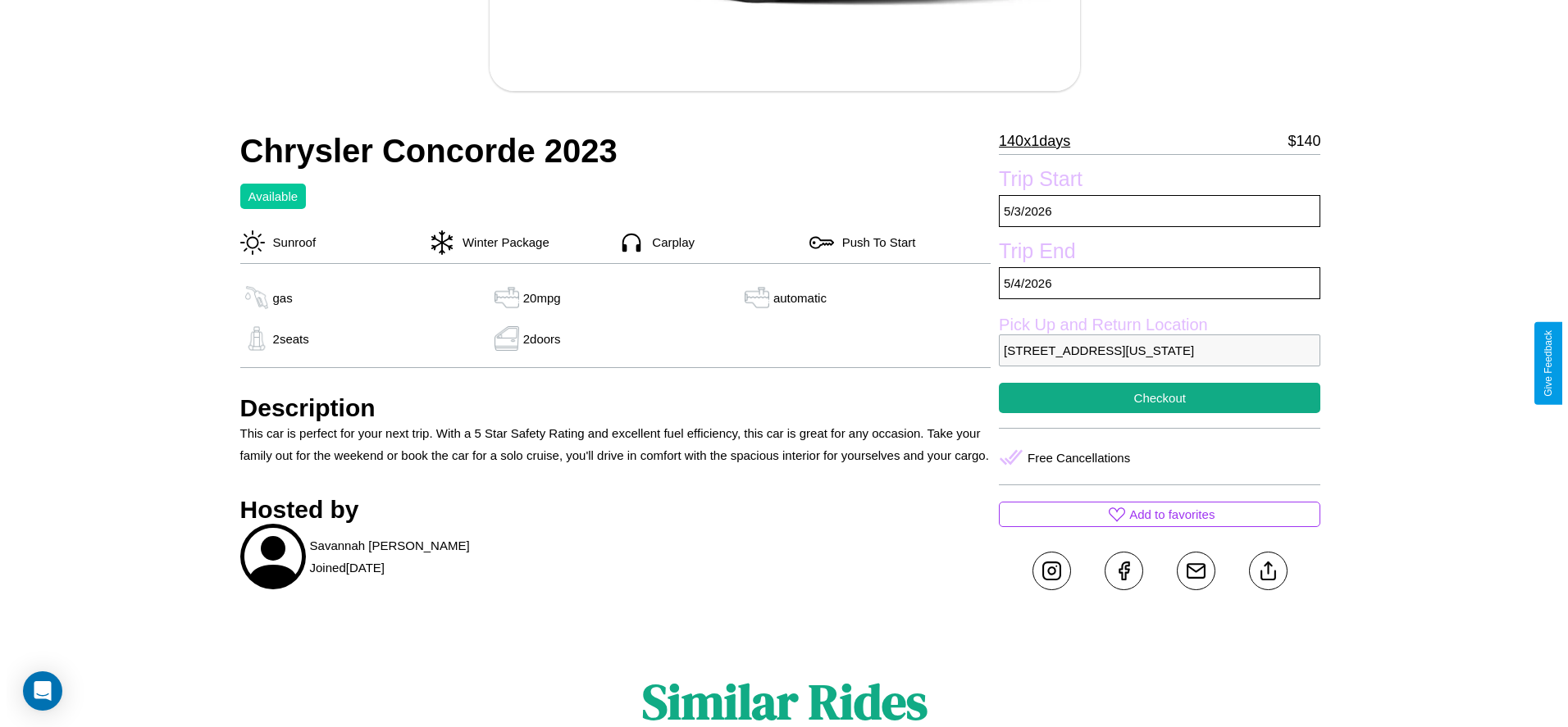
scroll to position [496, 0]
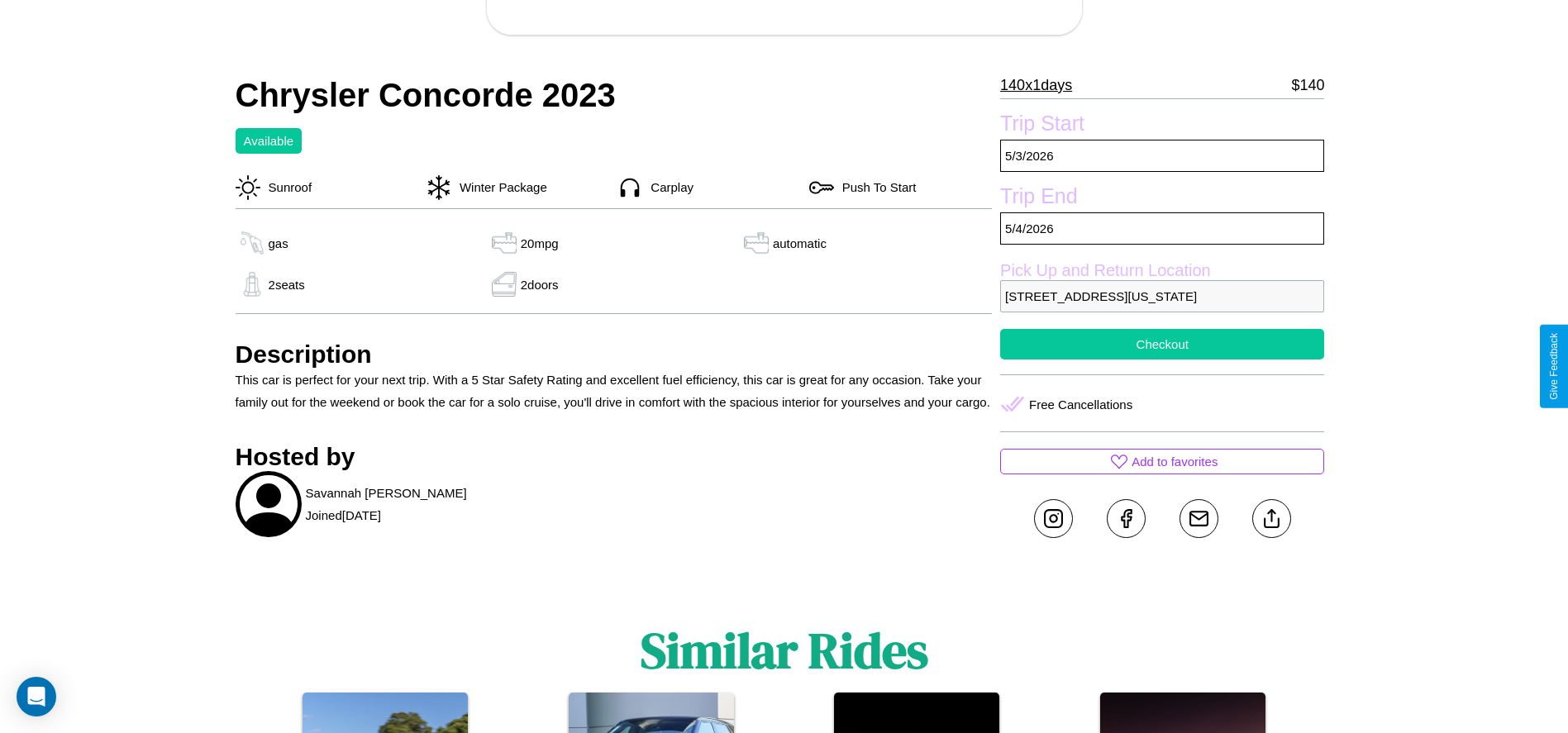
click at [1162, 359] on button "Checkout" at bounding box center [1161, 344] width 324 height 31
